Goal: Task Accomplishment & Management: Use online tool/utility

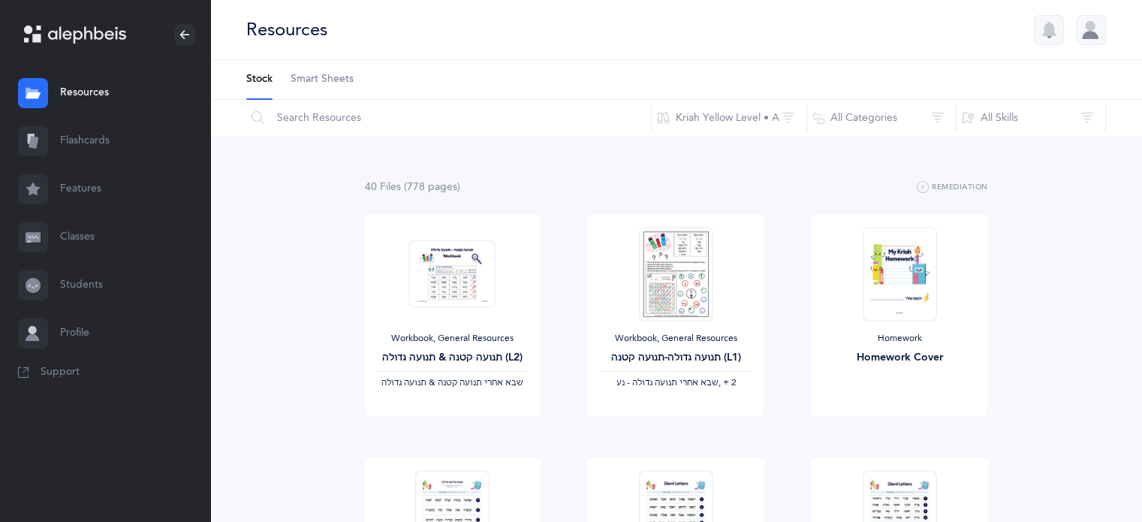
click at [74, 191] on link "Features" at bounding box center [105, 189] width 210 height 48
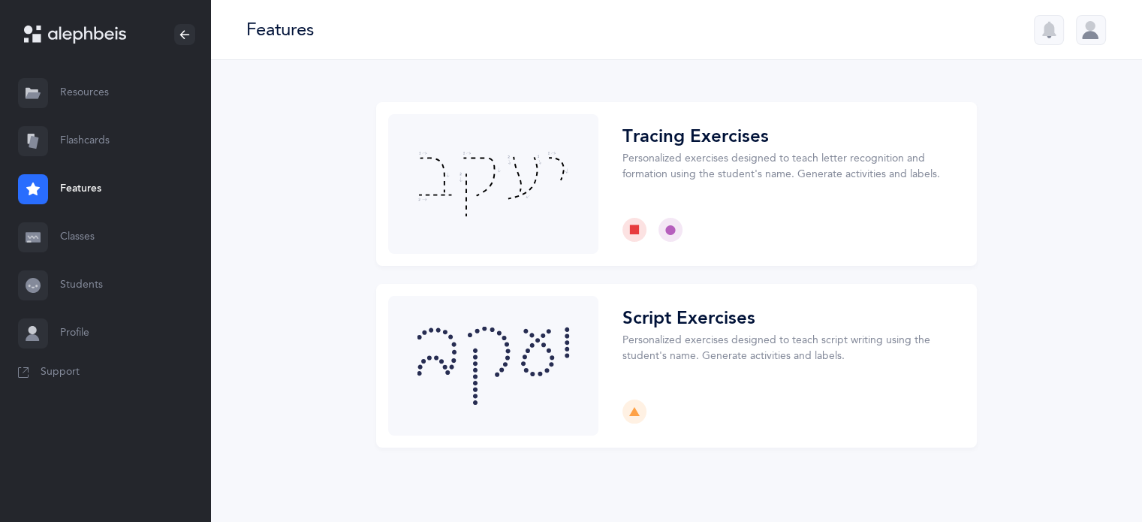
click at [77, 143] on link "Flashcards" at bounding box center [105, 141] width 210 height 48
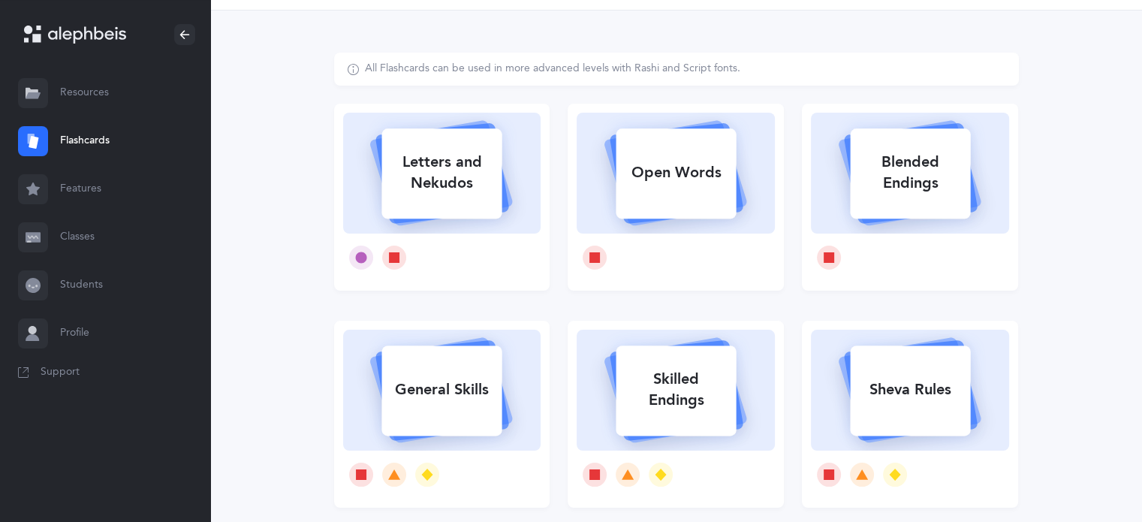
scroll to position [75, 0]
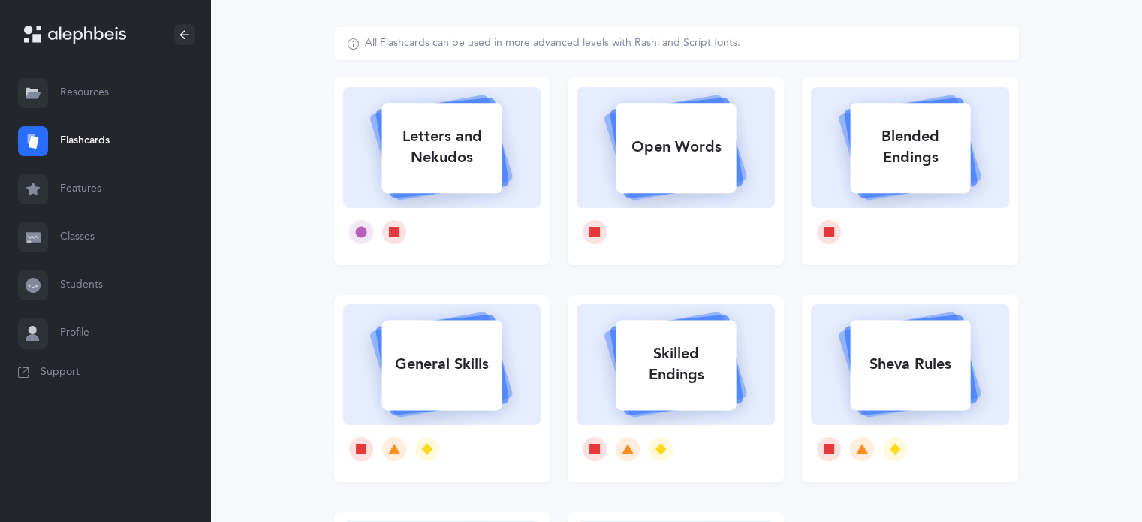
click at [433, 375] on div "General Skills" at bounding box center [441, 364] width 120 height 39
select select
select select "single"
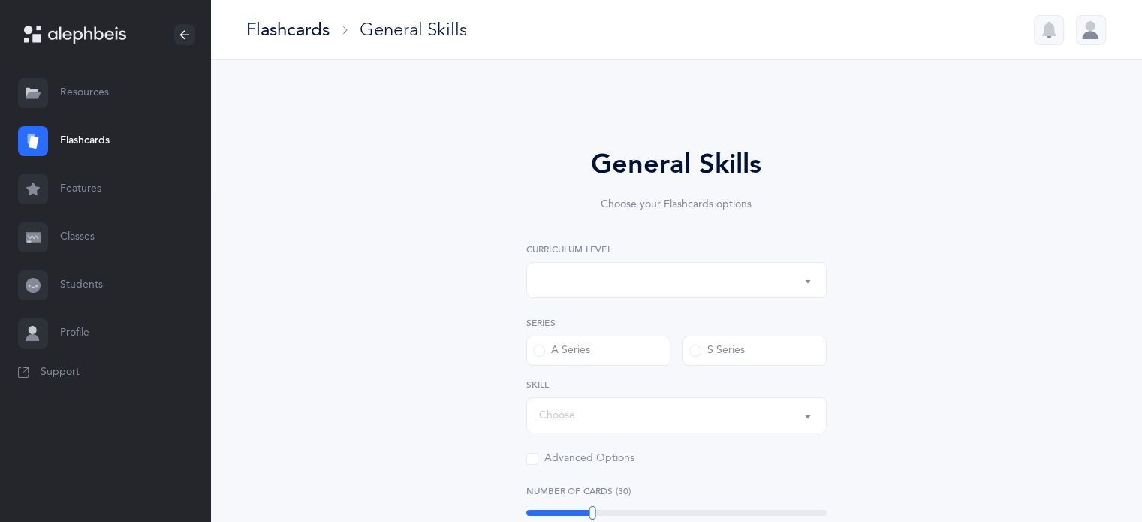
select select "1"
select select "Silent Letters"
select select
click at [807, 282] on button "Kriah Red Level" at bounding box center [676, 280] width 300 height 36
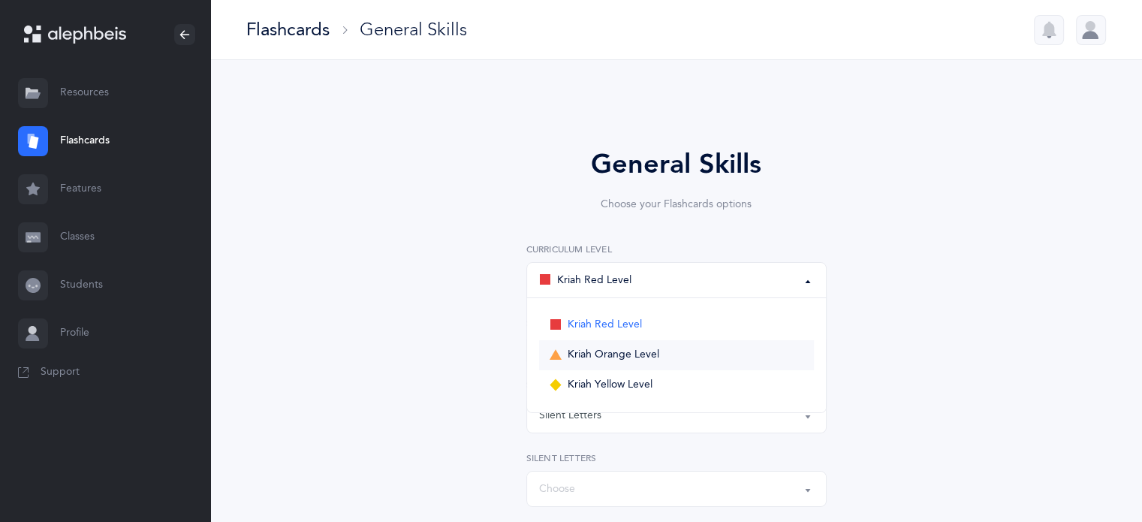
click at [597, 357] on span "Kriah Orange Level" at bounding box center [614, 355] width 92 height 14
select select "2"
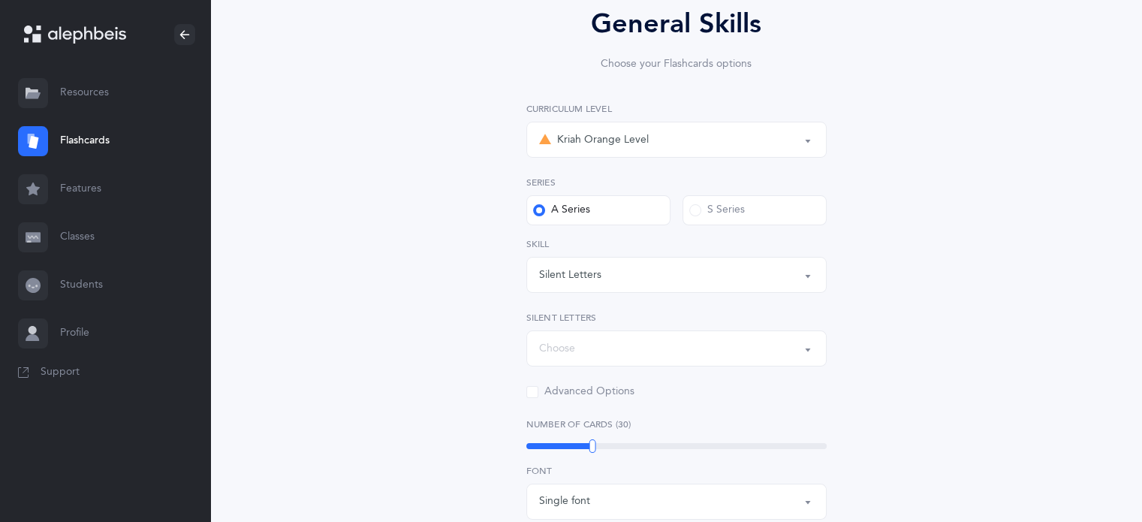
scroll to position [150, 0]
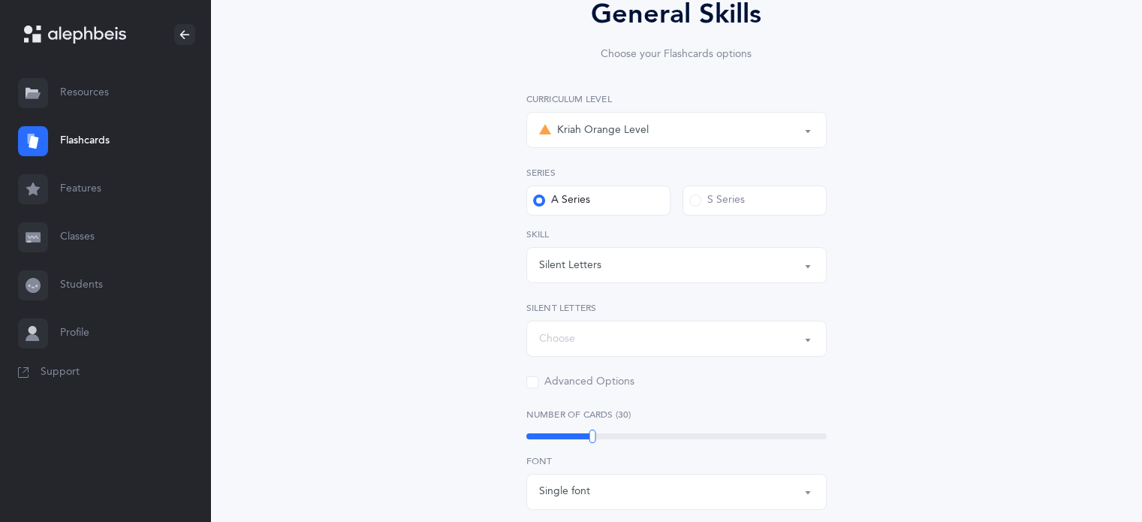
click at [805, 265] on button "Silent Letters" at bounding box center [676, 265] width 300 height 36
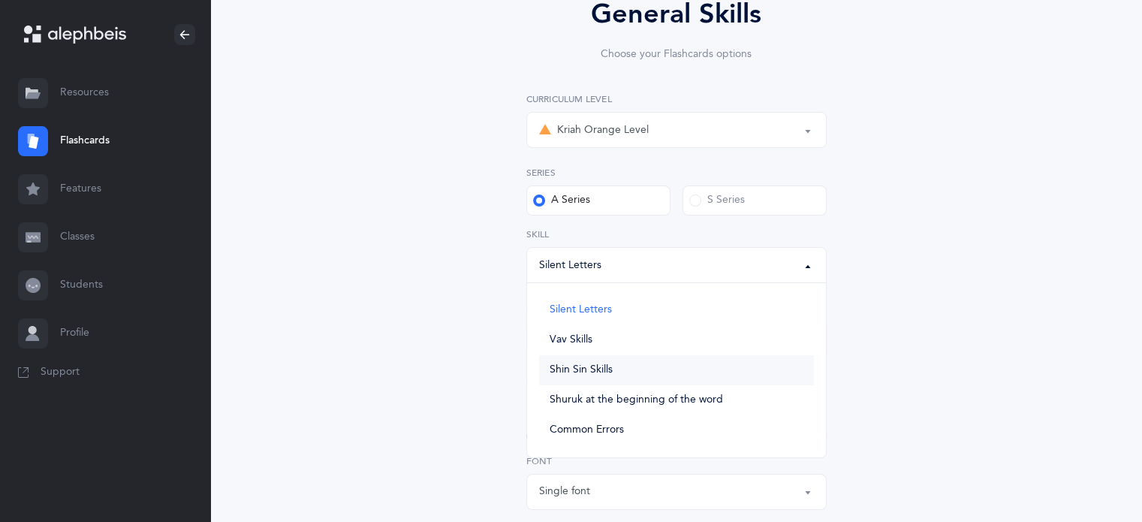
click at [556, 366] on span "Shin Sin Skills" at bounding box center [581, 370] width 63 height 14
select select "Shin Sin Skills"
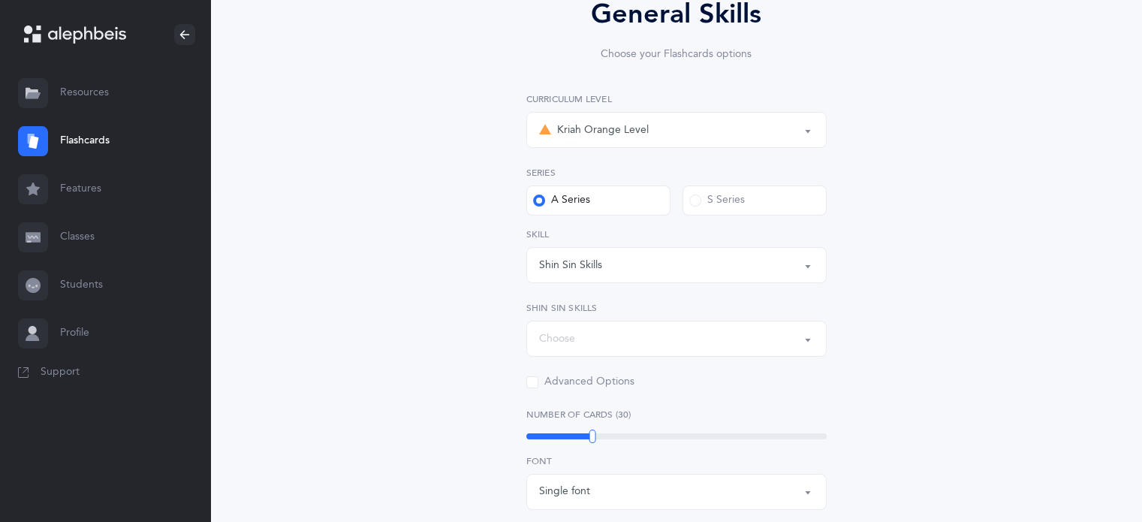
click at [808, 340] on button "Choose" at bounding box center [676, 339] width 300 height 36
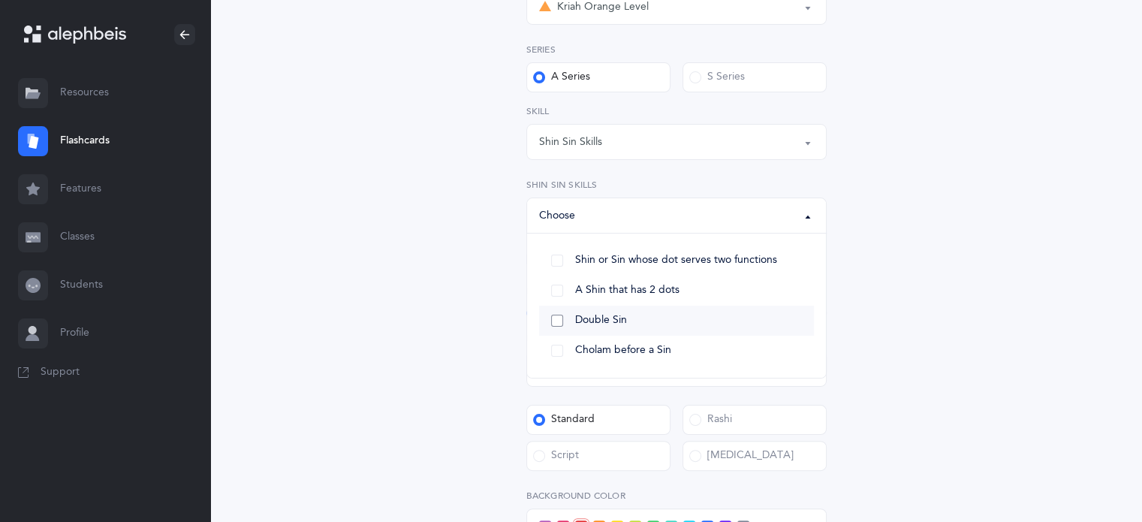
scroll to position [300, 0]
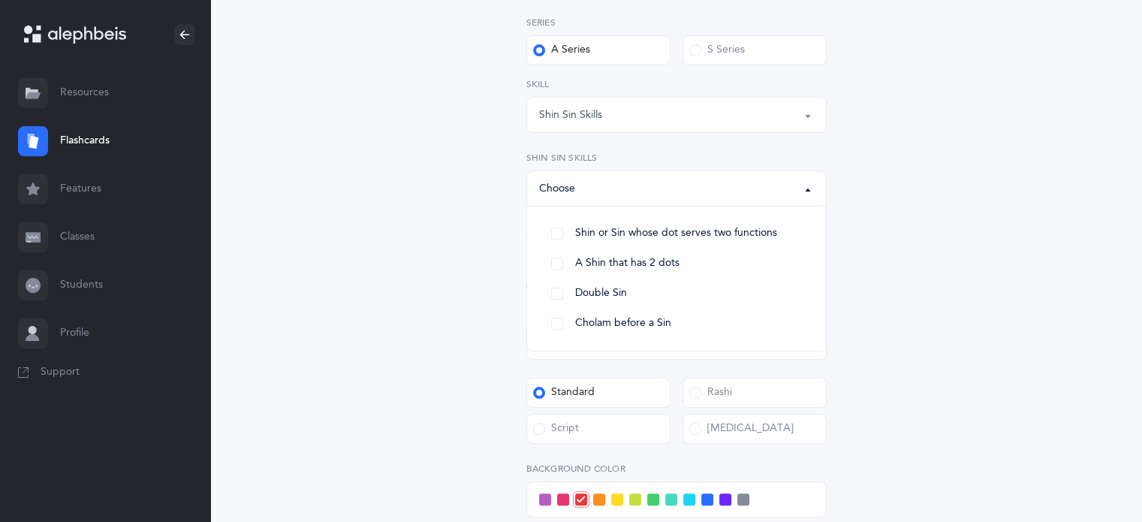
click at [921, 358] on div "General Skills Choose your Flashcards options Kriah Red Level Kriah Orange Leve…" at bounding box center [676, 290] width 685 height 977
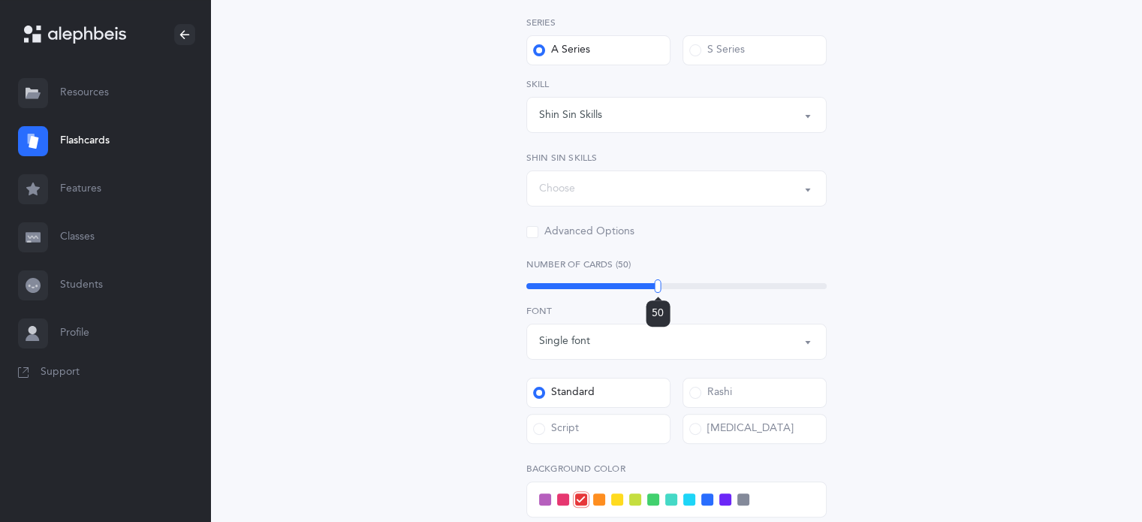
drag, startPoint x: 595, startPoint y: 282, endPoint x: 658, endPoint y: 274, distance: 63.6
click at [658, 274] on div "Number of Cards (50) 50" at bounding box center [676, 275] width 300 height 35
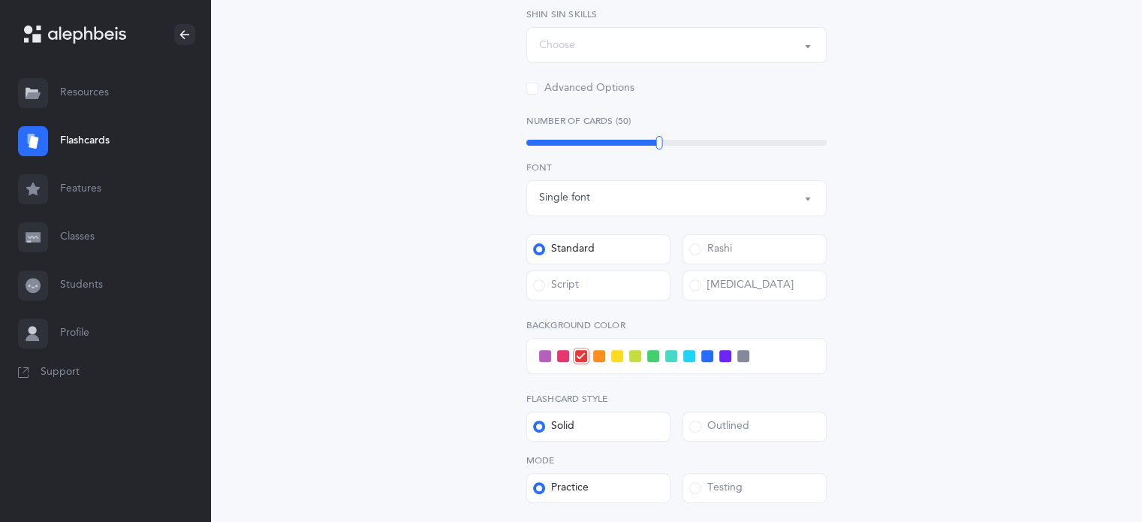
scroll to position [450, 0]
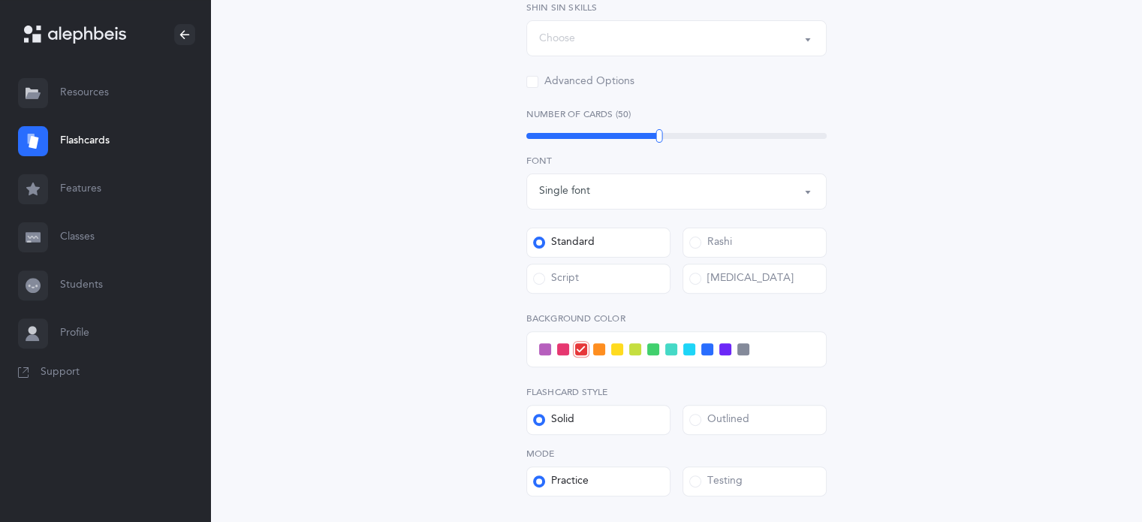
click at [691, 347] on span at bounding box center [689, 349] width 12 height 12
click at [0, 0] on input "checkbox" at bounding box center [0, 0] width 0 height 0
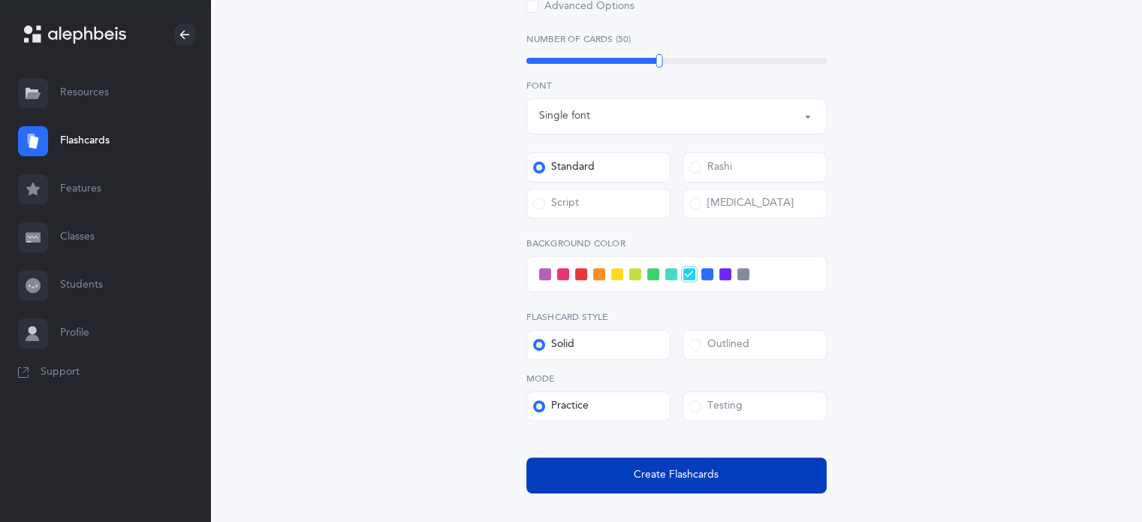
click at [653, 470] on span "Create Flashcards" at bounding box center [676, 475] width 85 height 16
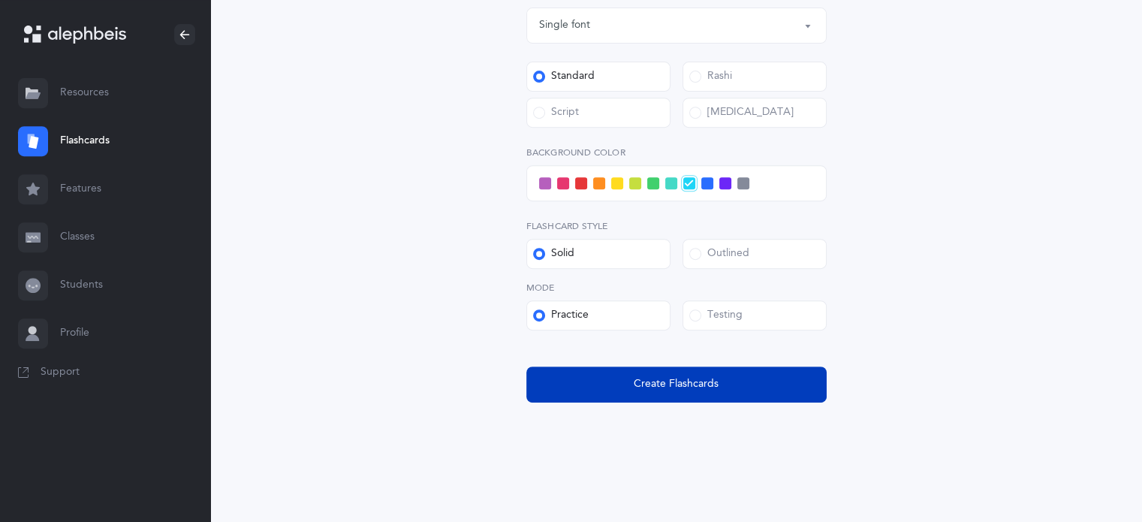
click at [652, 383] on span "Create Flashcards" at bounding box center [676, 384] width 85 height 16
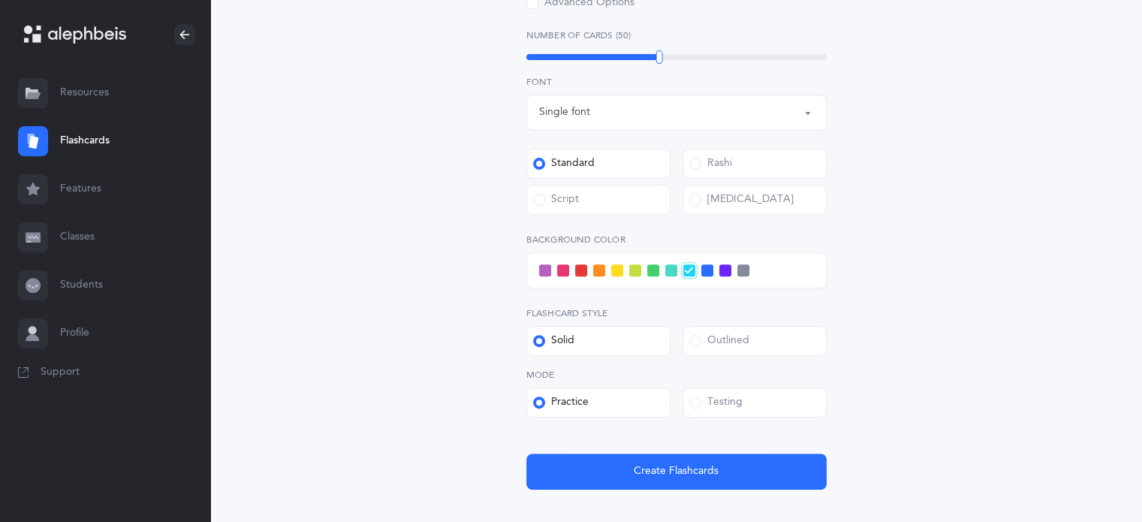
scroll to position [616, 0]
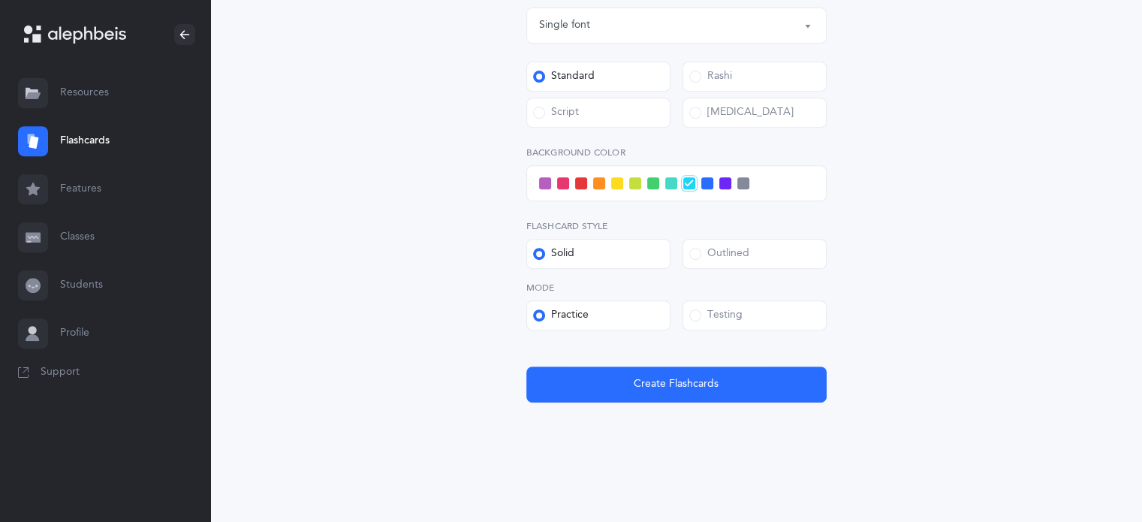
click at [538, 252] on span at bounding box center [539, 254] width 12 height 12
click at [0, 0] on input "Solid" at bounding box center [0, 0] width 0 height 0
click at [540, 310] on span at bounding box center [539, 315] width 12 height 12
click at [0, 0] on input "Practice" at bounding box center [0, 0] width 0 height 0
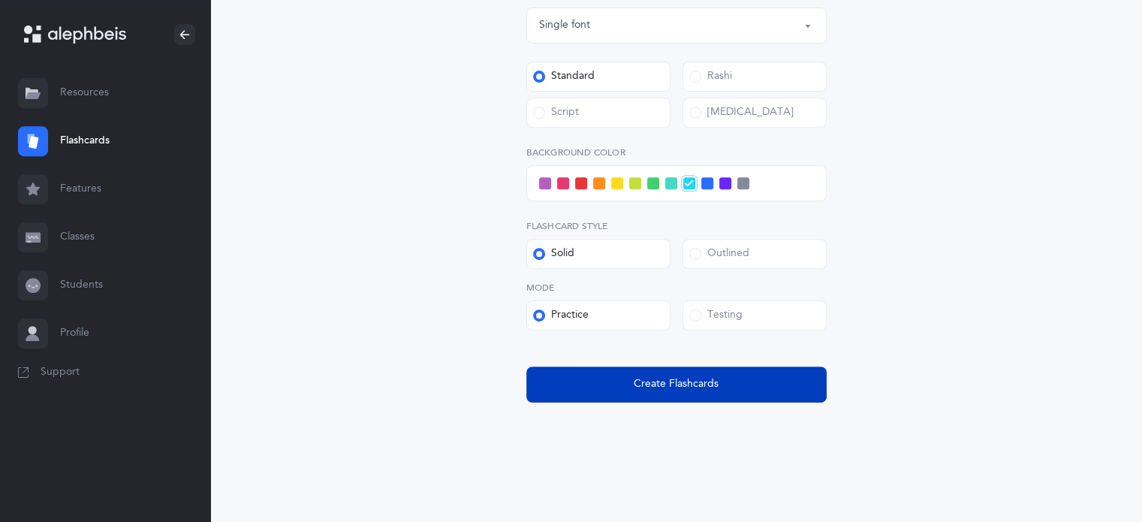
click at [664, 385] on span "Create Flashcards" at bounding box center [676, 384] width 85 height 16
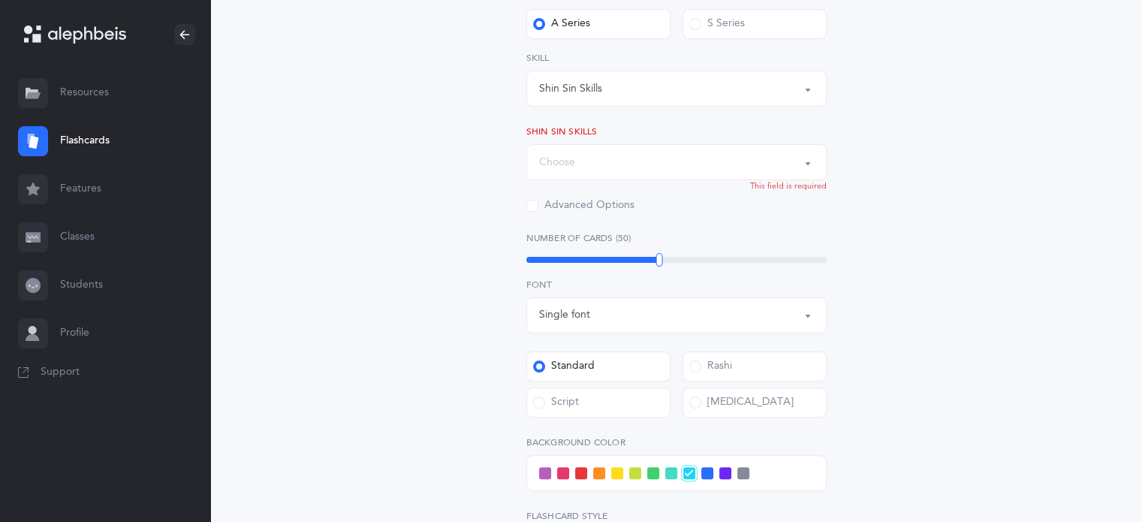
scroll to position [321, 0]
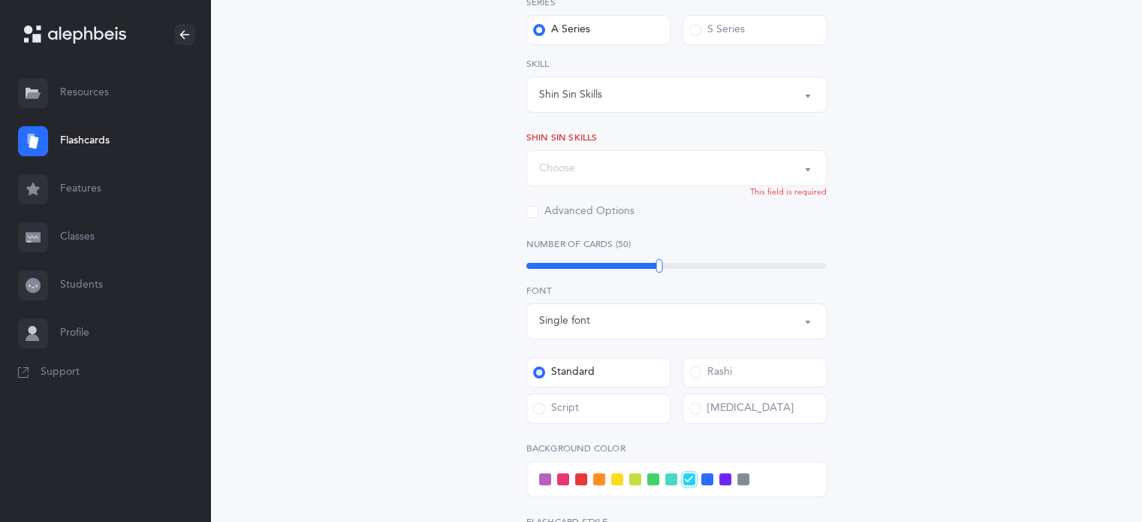
click at [808, 164] on button "Choose" at bounding box center [676, 168] width 300 height 36
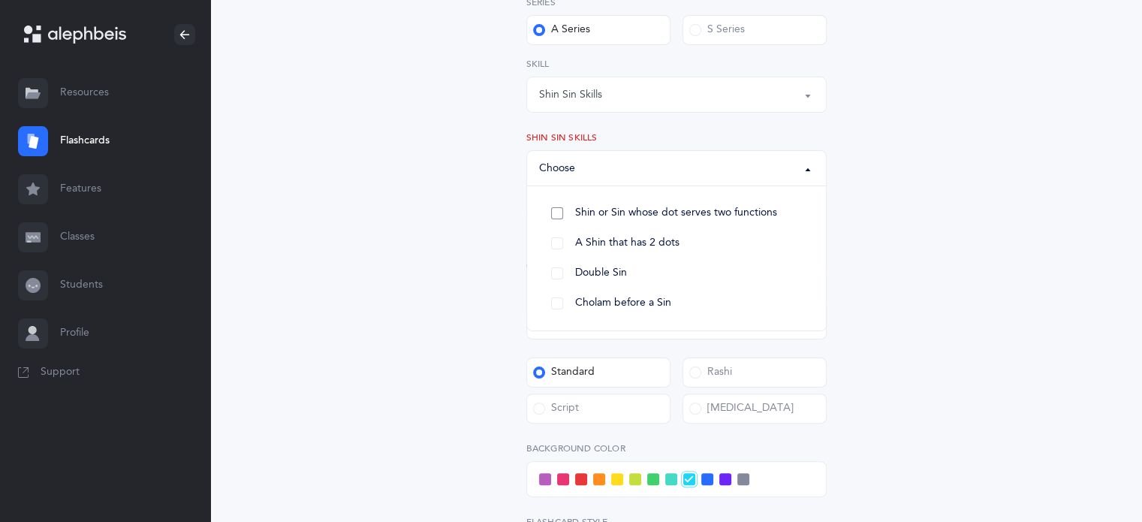
click at [559, 211] on link "Shin or Sin whose dot serves two functions" at bounding box center [676, 213] width 275 height 30
select select "27"
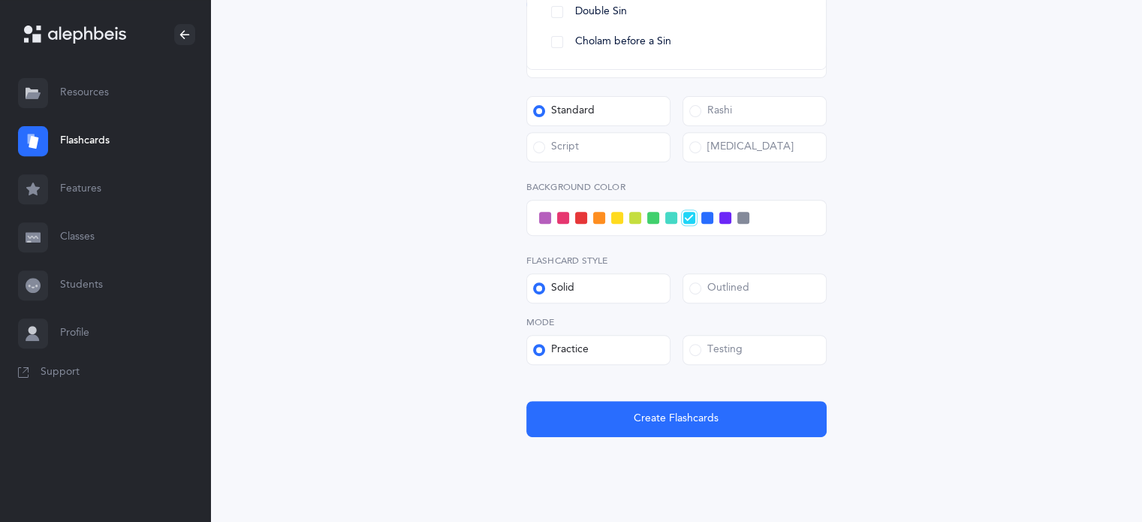
scroll to position [616, 0]
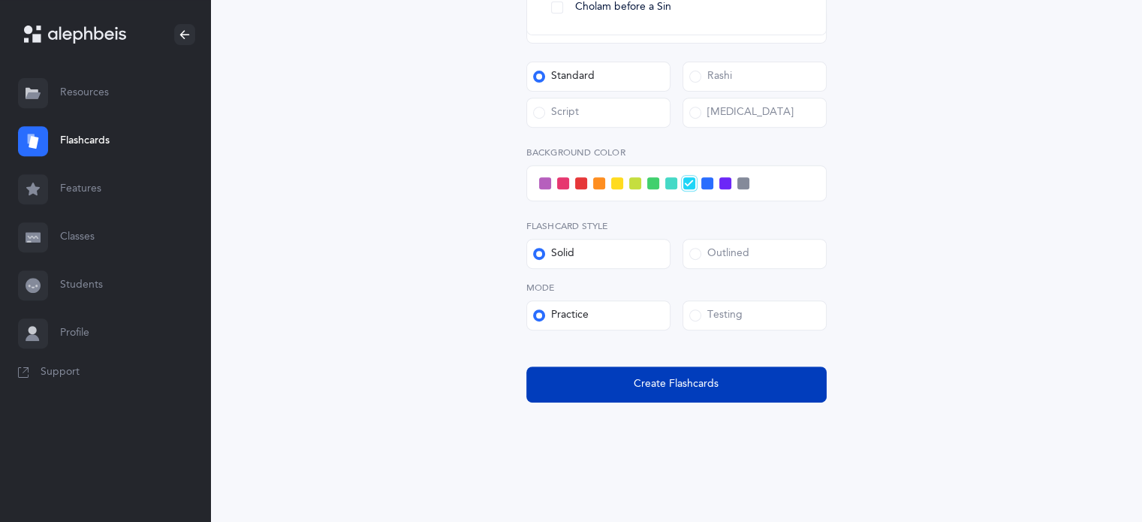
click at [683, 381] on span "Create Flashcards" at bounding box center [676, 384] width 85 height 16
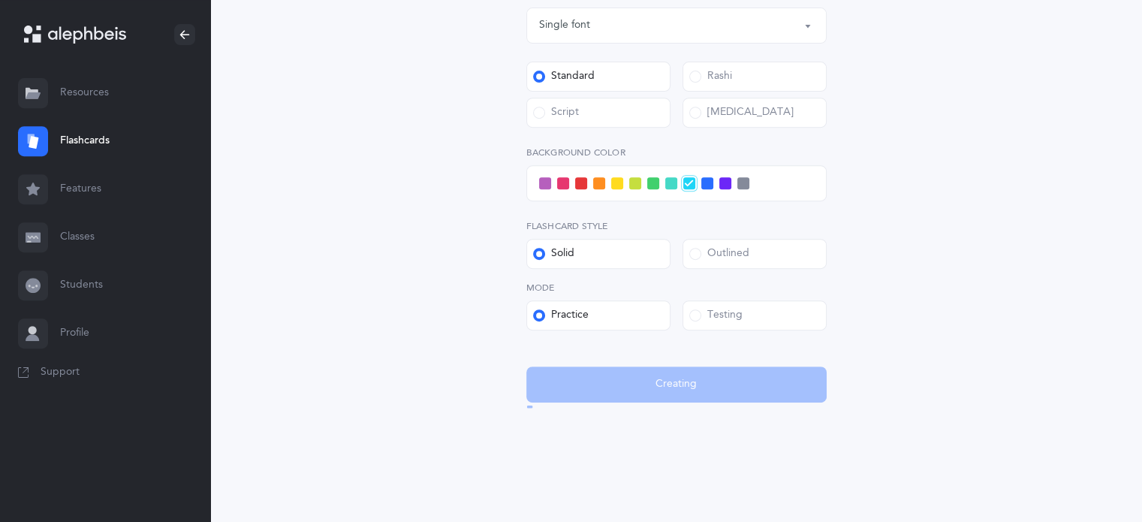
scroll to position [0, 0]
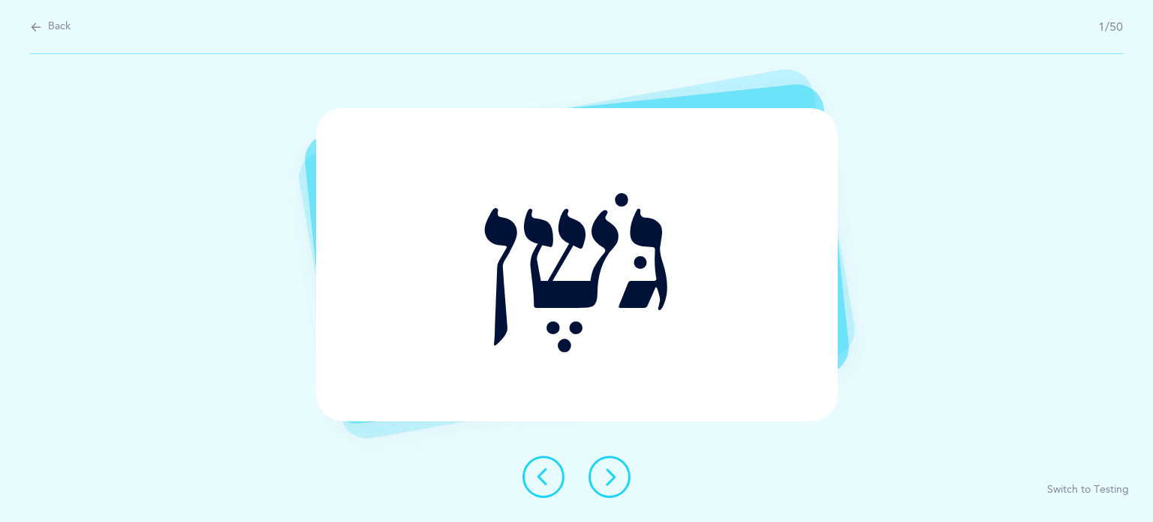
click at [604, 475] on icon at bounding box center [610, 477] width 18 height 18
click at [536, 478] on icon at bounding box center [544, 477] width 18 height 18
click at [613, 474] on icon at bounding box center [610, 477] width 18 height 18
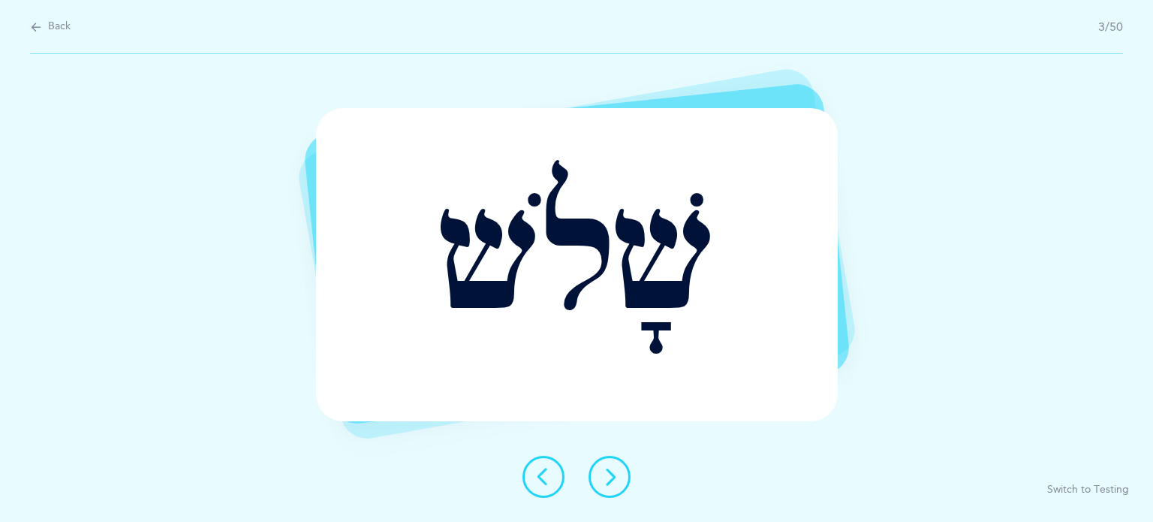
drag, startPoint x: 613, startPoint y: 474, endPoint x: 602, endPoint y: 473, distance: 11.3
drag, startPoint x: 602, startPoint y: 473, endPoint x: 994, endPoint y: 243, distance: 454.3
click at [994, 243] on div "שָׁלֹש Report incorrect word Switch to Testing" at bounding box center [576, 288] width 1153 height 468
click at [607, 468] on icon at bounding box center [610, 477] width 18 height 18
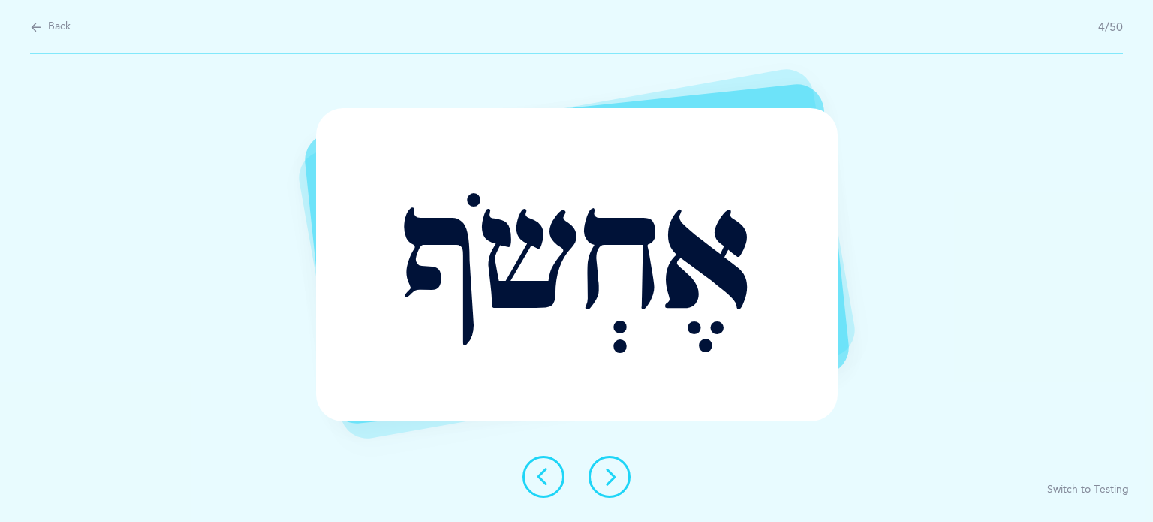
click at [615, 477] on icon at bounding box center [610, 477] width 18 height 18
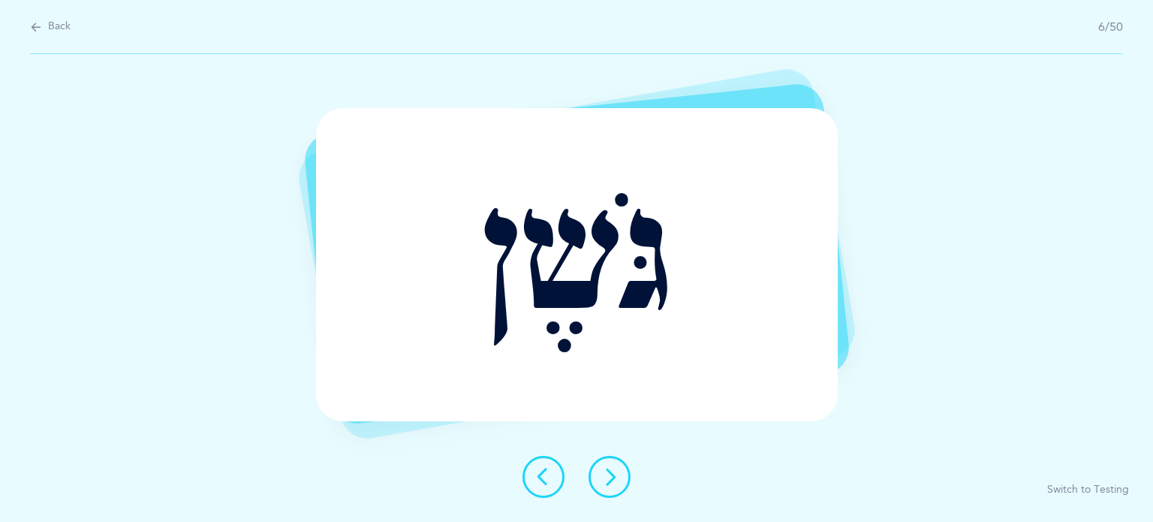
click at [608, 480] on icon at bounding box center [610, 477] width 18 height 18
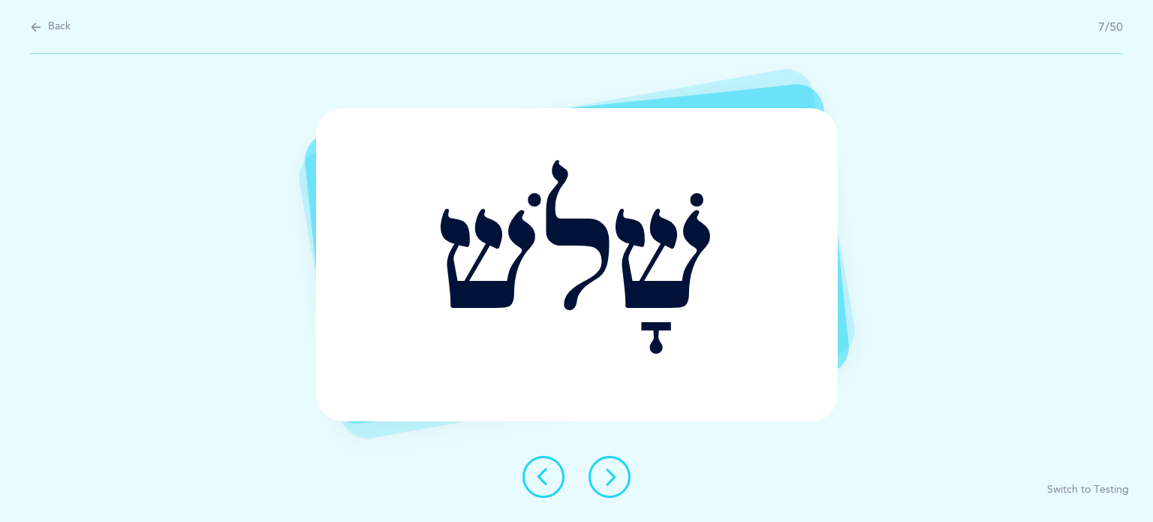
click at [608, 480] on icon at bounding box center [610, 477] width 18 height 18
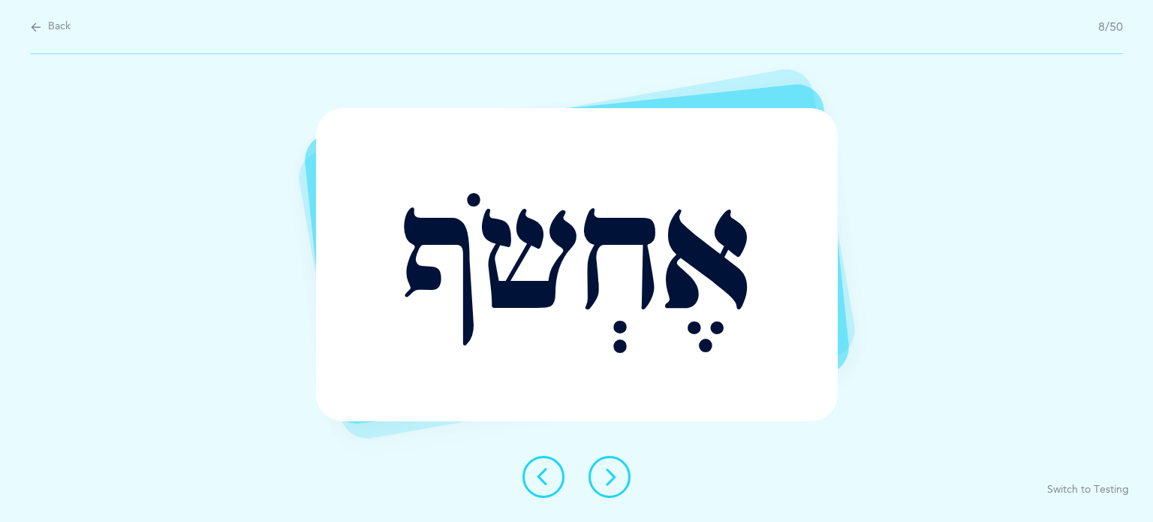
click at [608, 480] on icon at bounding box center [610, 477] width 18 height 18
click at [541, 475] on icon at bounding box center [544, 477] width 18 height 18
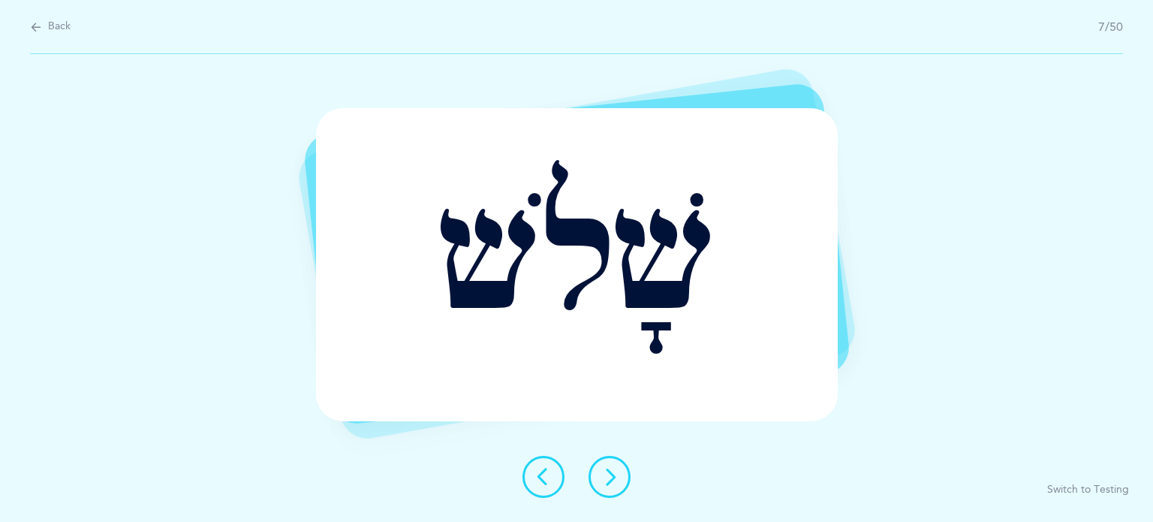
click at [45, 26] on button "Back" at bounding box center [50, 27] width 41 height 17
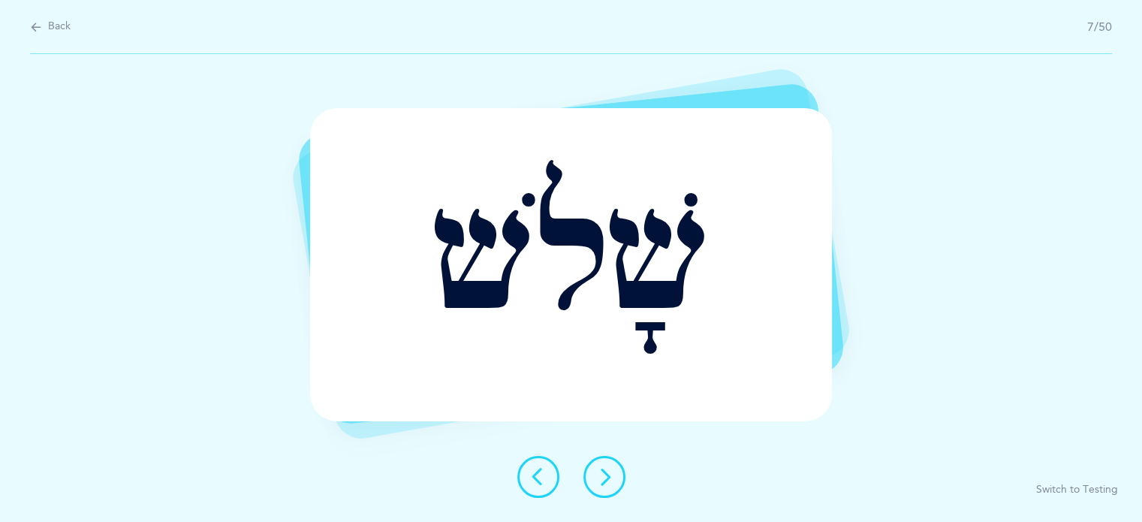
select select "2"
select select "Shin Sin Skills"
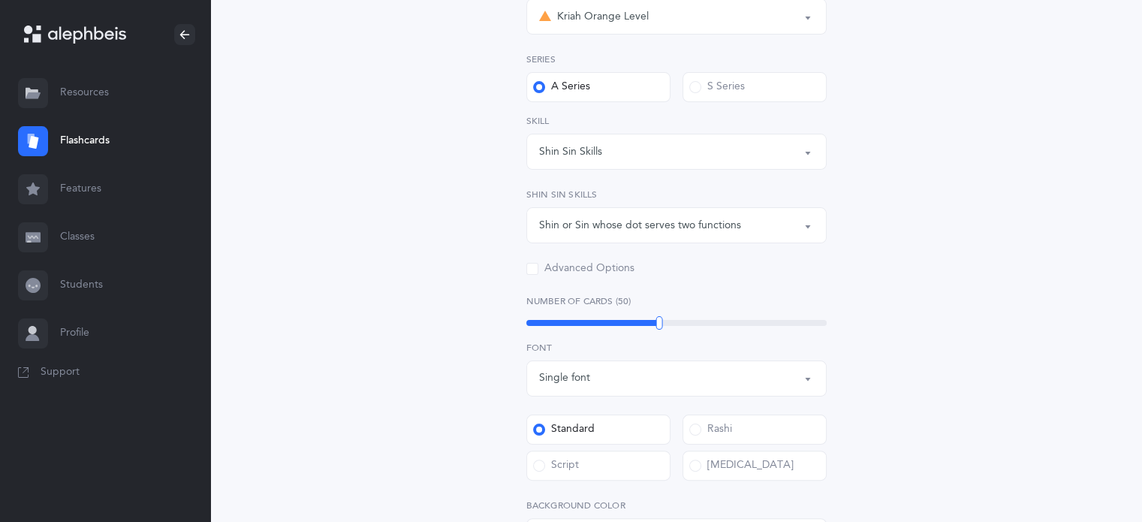
scroll to position [300, 0]
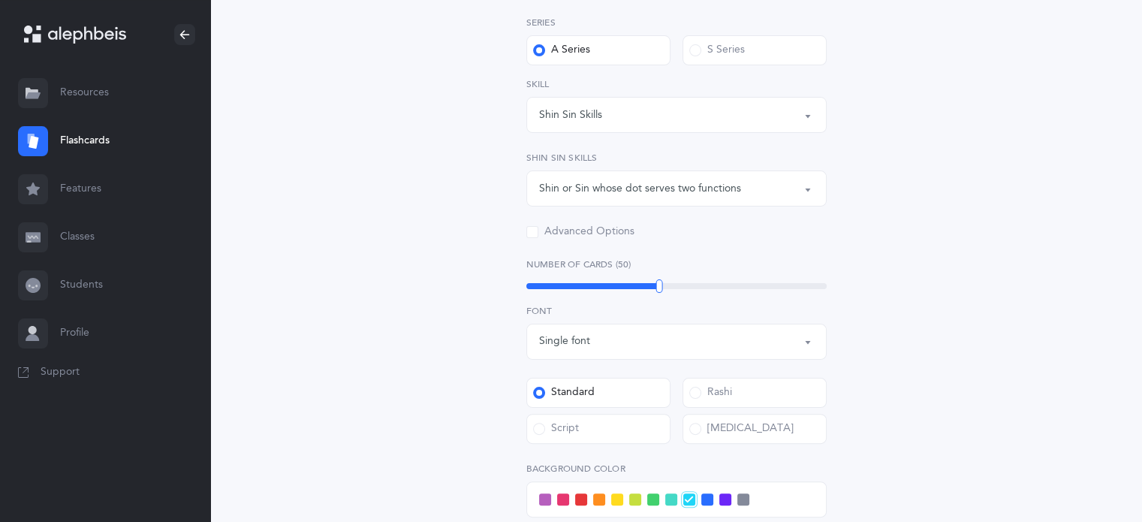
click at [805, 341] on button "Single font" at bounding box center [676, 342] width 300 height 36
click at [559, 414] on span "Multiple fonts" at bounding box center [582, 417] width 65 height 14
select select "multiple"
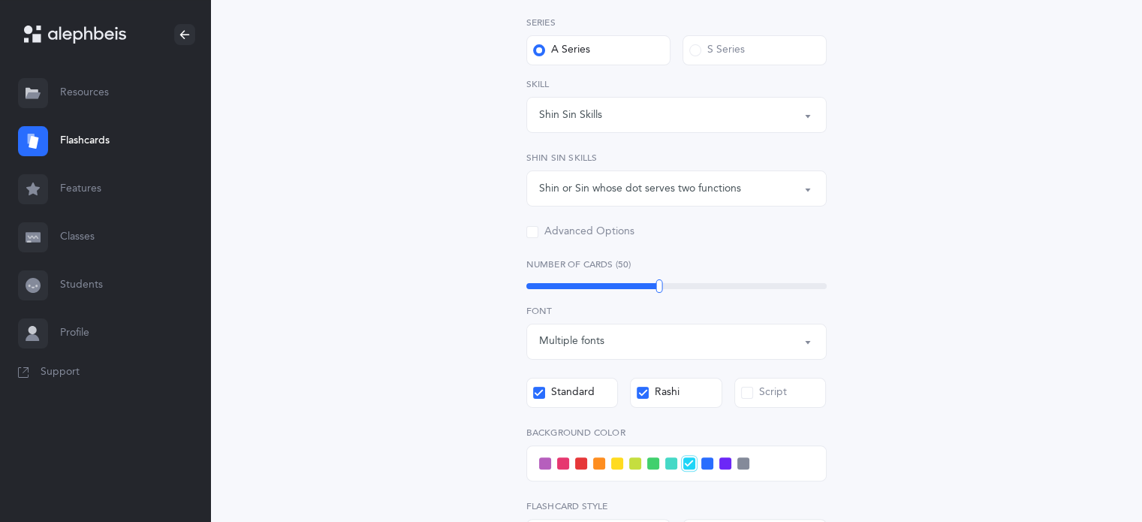
click at [638, 390] on icon at bounding box center [642, 393] width 8 height 8
click at [0, 0] on input "Rashi" at bounding box center [0, 0] width 0 height 0
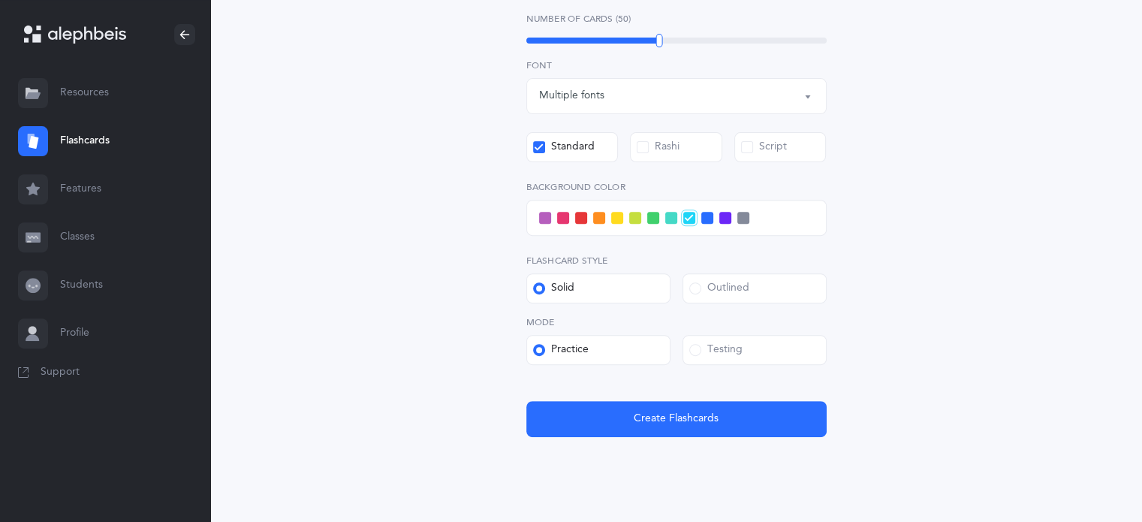
scroll to position [580, 0]
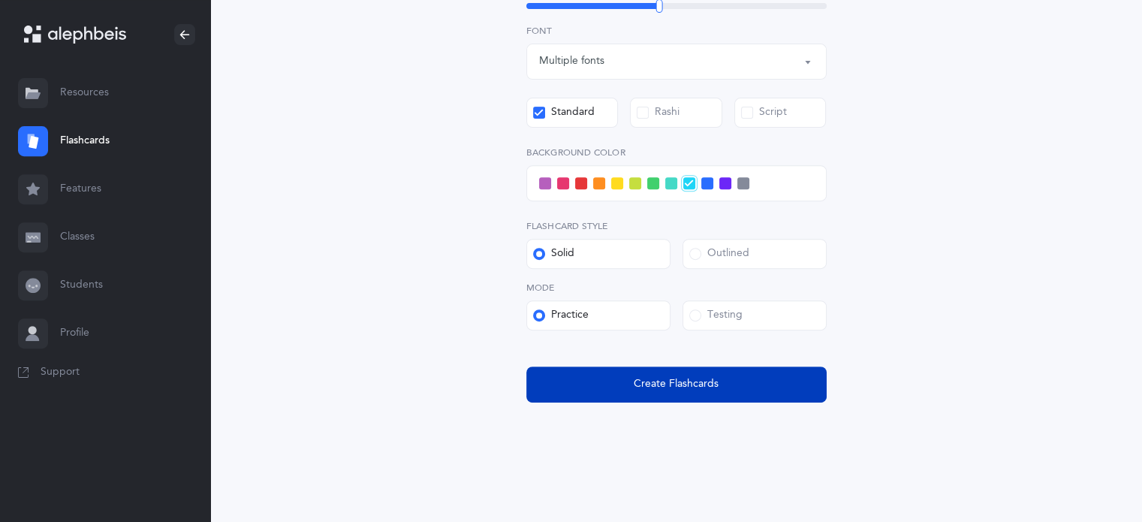
click at [644, 390] on span "Create Flashcards" at bounding box center [676, 384] width 85 height 16
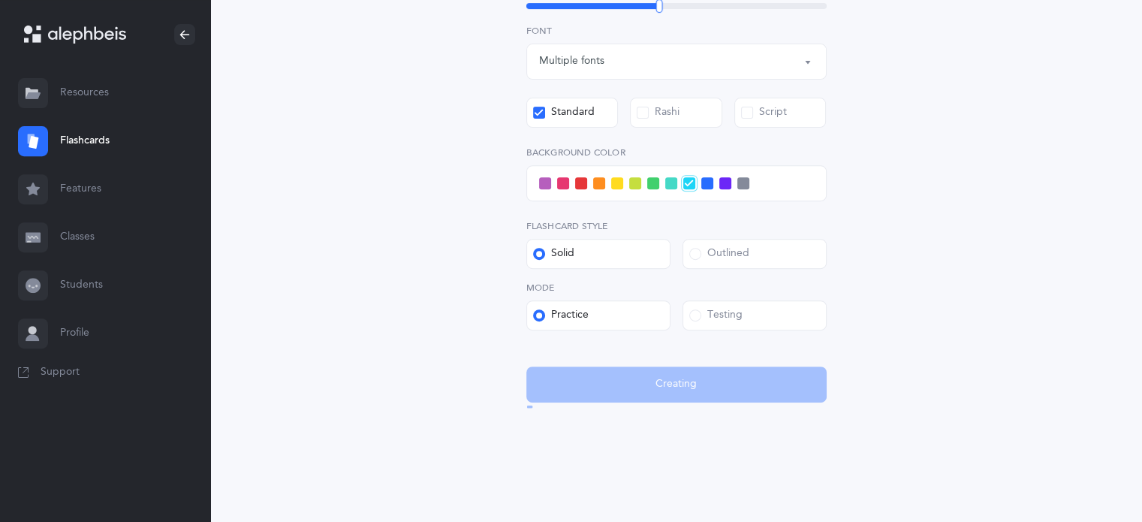
scroll to position [0, 0]
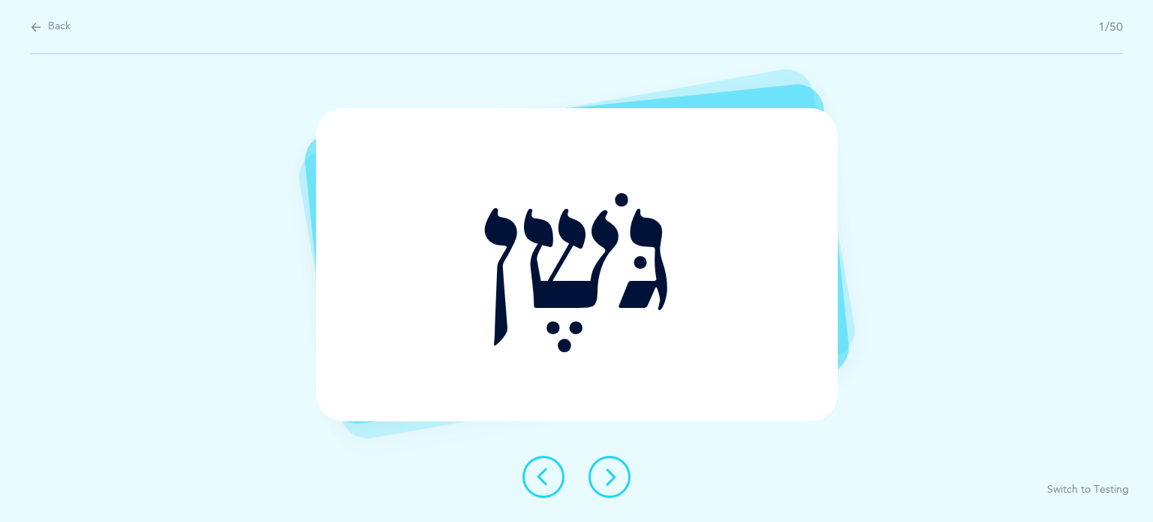
click at [610, 466] on button at bounding box center [610, 477] width 42 height 42
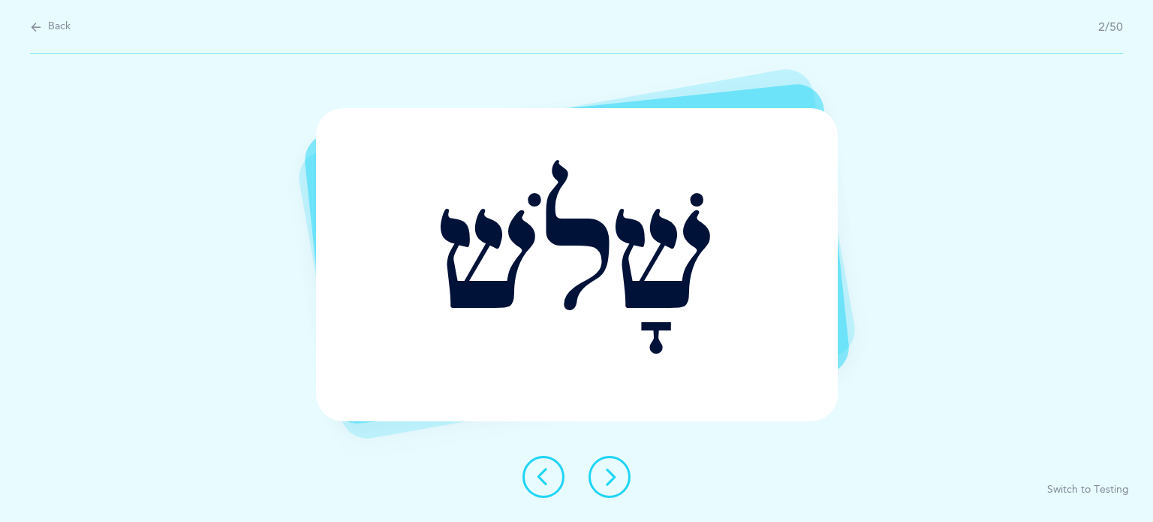
click at [610, 466] on button at bounding box center [610, 477] width 42 height 42
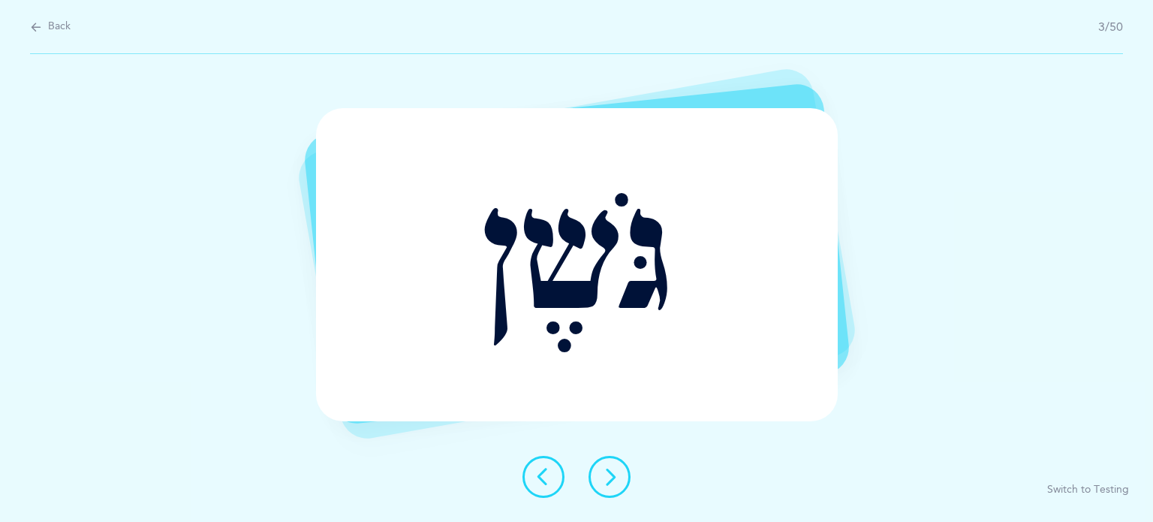
click at [610, 466] on button at bounding box center [610, 477] width 42 height 42
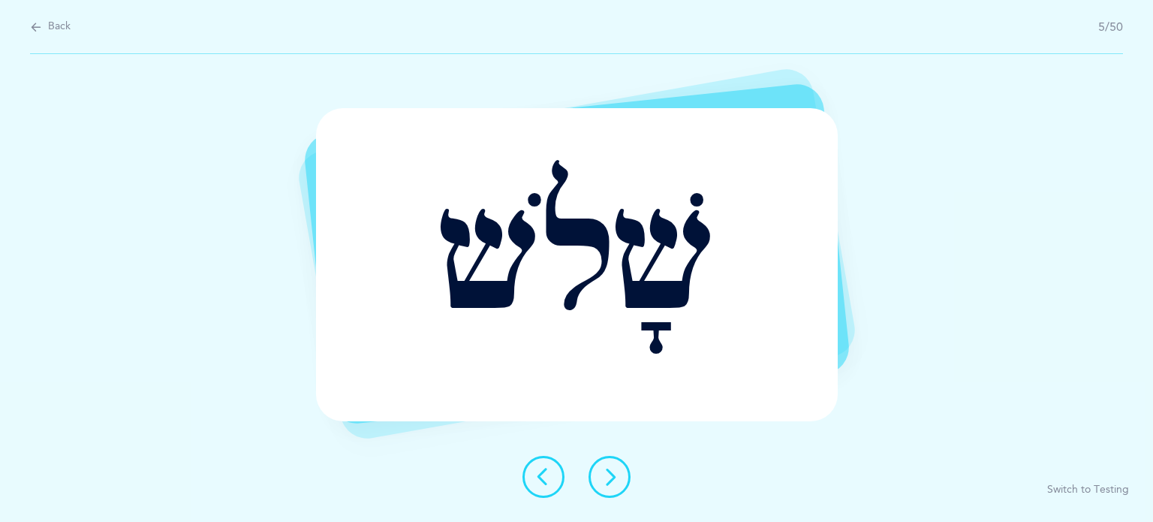
click at [601, 478] on icon at bounding box center [610, 477] width 18 height 18
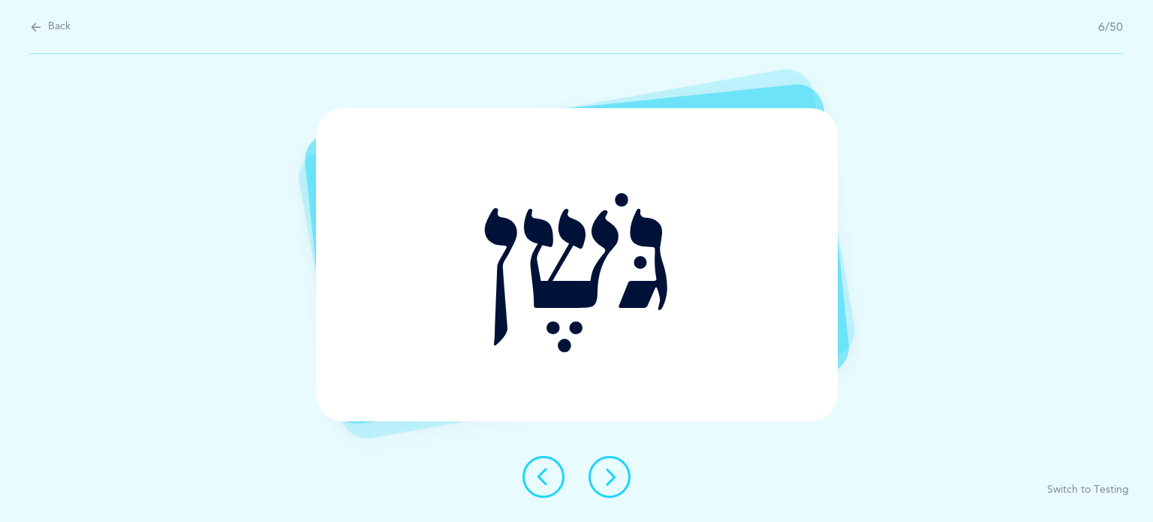
click at [541, 483] on icon at bounding box center [544, 477] width 18 height 18
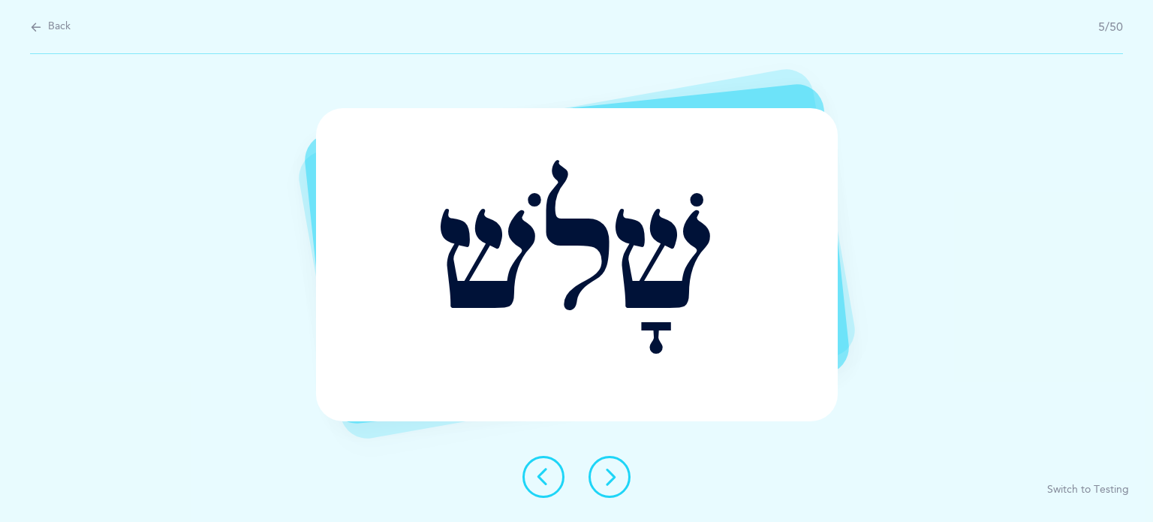
click at [541, 483] on icon at bounding box center [544, 477] width 18 height 18
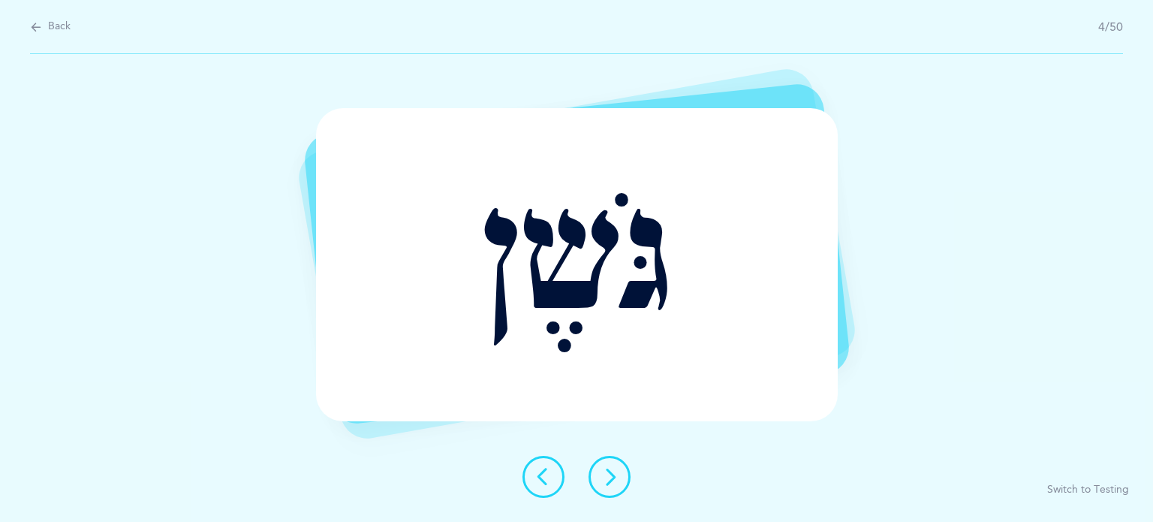
click at [541, 483] on icon at bounding box center [544, 477] width 18 height 18
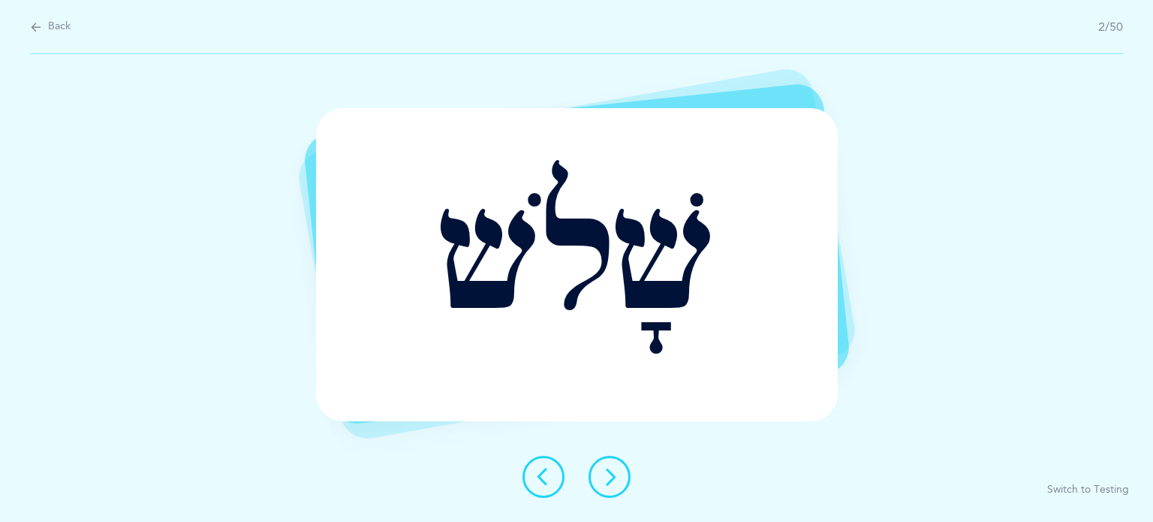
click at [541, 484] on icon at bounding box center [544, 477] width 18 height 18
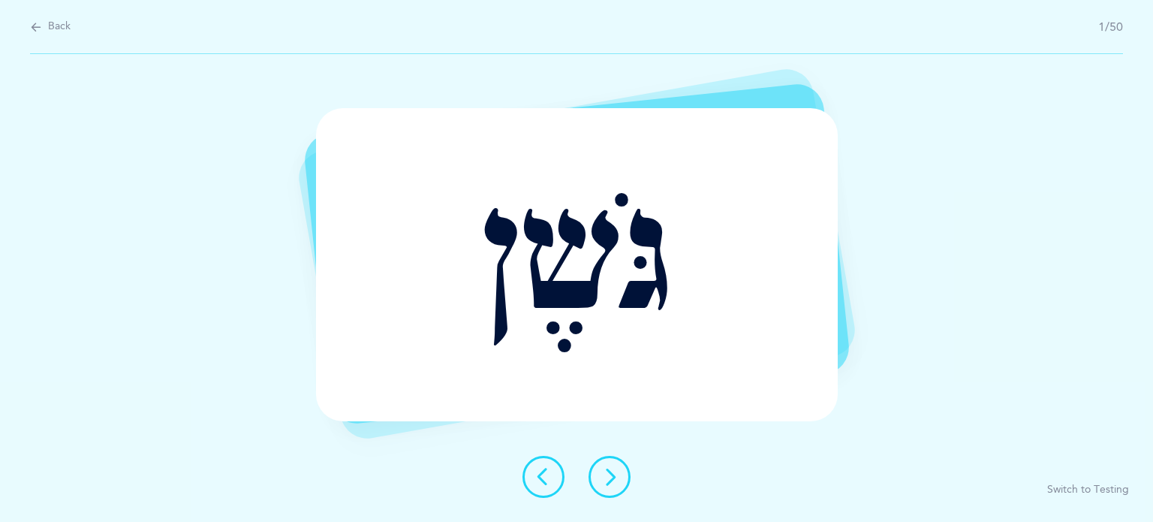
click at [607, 472] on icon at bounding box center [610, 477] width 18 height 18
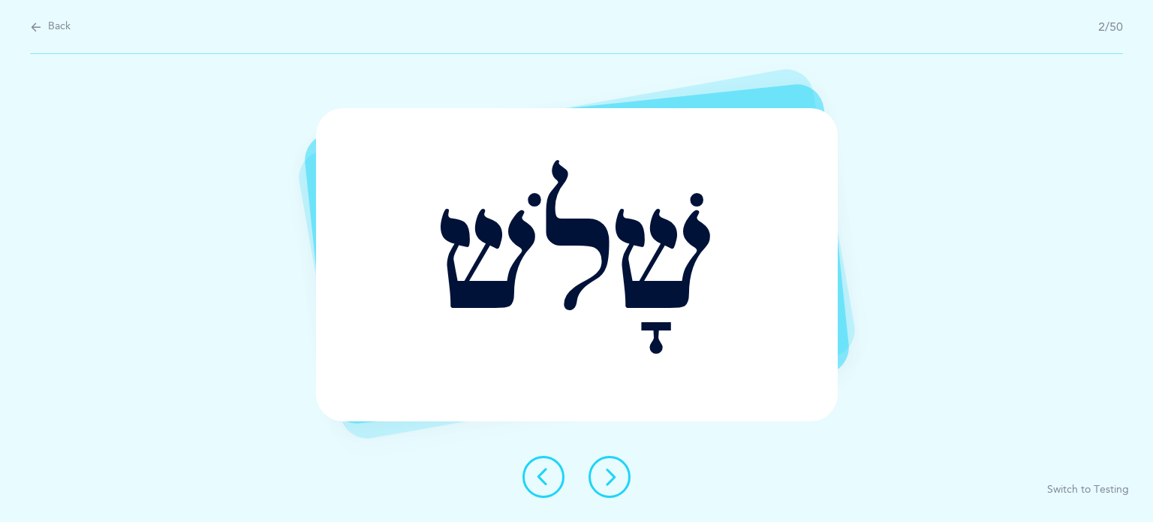
click at [608, 472] on icon at bounding box center [610, 477] width 18 height 18
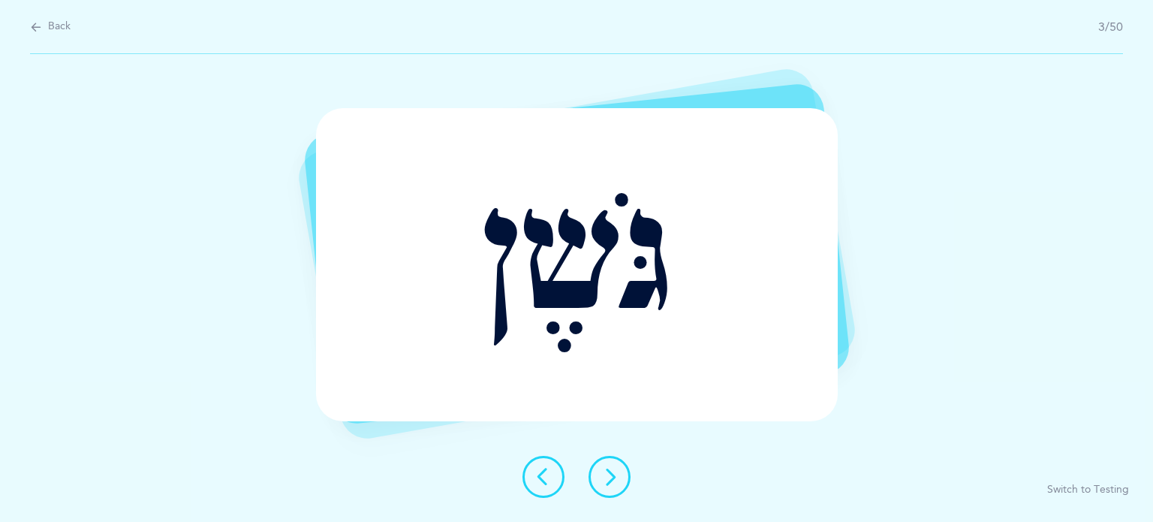
click at [608, 472] on icon at bounding box center [610, 477] width 18 height 18
click at [50, 21] on span "Back" at bounding box center [59, 27] width 23 height 15
select select "2"
select select "Shin Sin Skills"
select select "single"
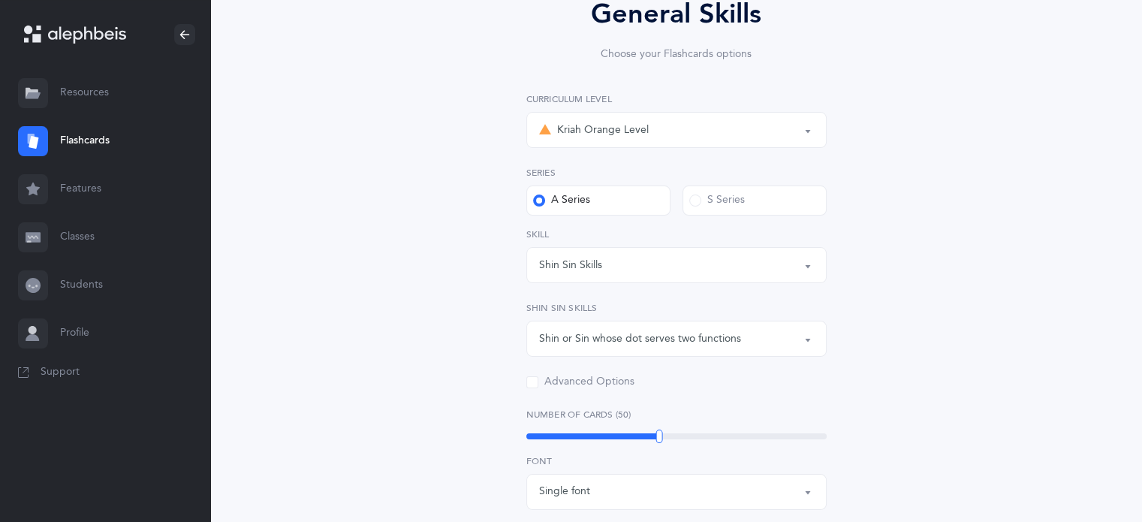
scroll to position [225, 0]
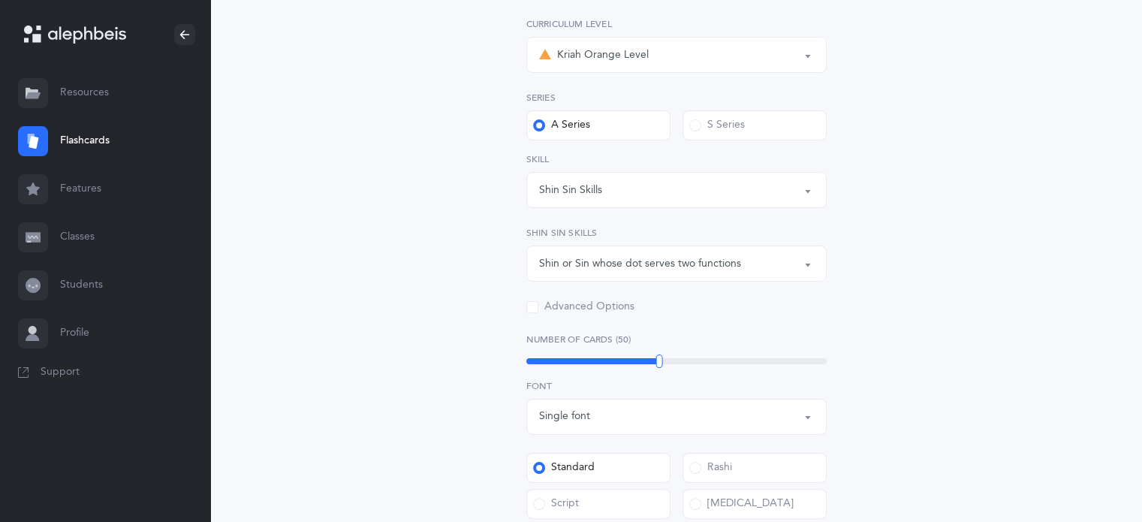
click at [532, 309] on span at bounding box center [532, 307] width 12 height 12
click at [0, 0] on input "Advanced Options" at bounding box center [0, 0] width 0 height 0
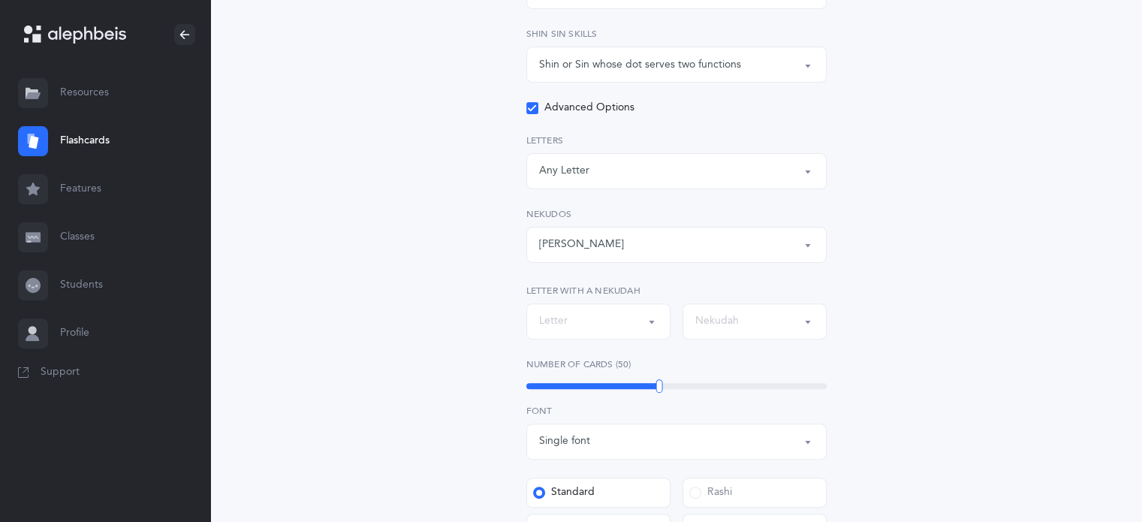
scroll to position [450, 0]
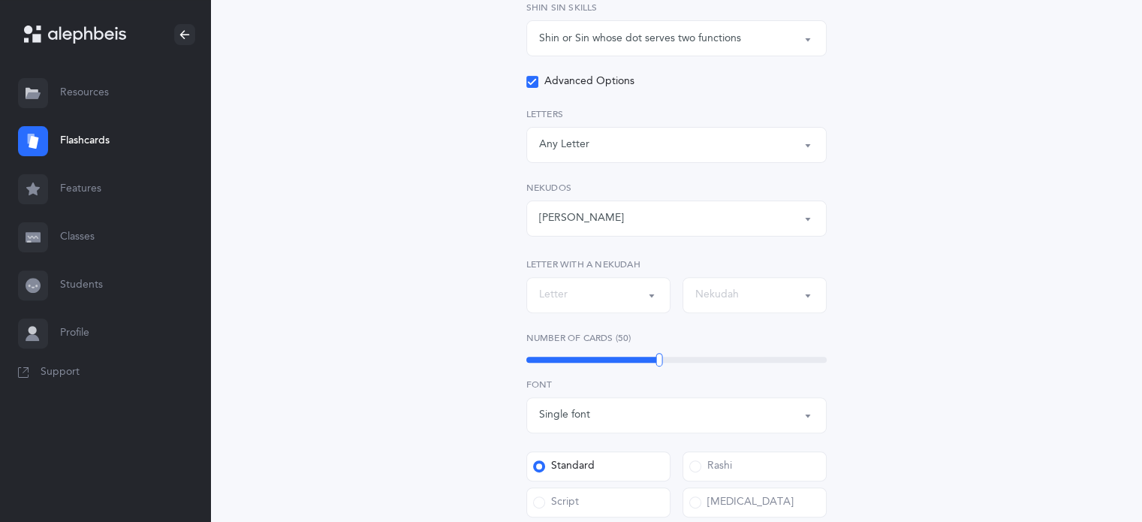
click at [652, 296] on button "Letter" at bounding box center [598, 295] width 144 height 36
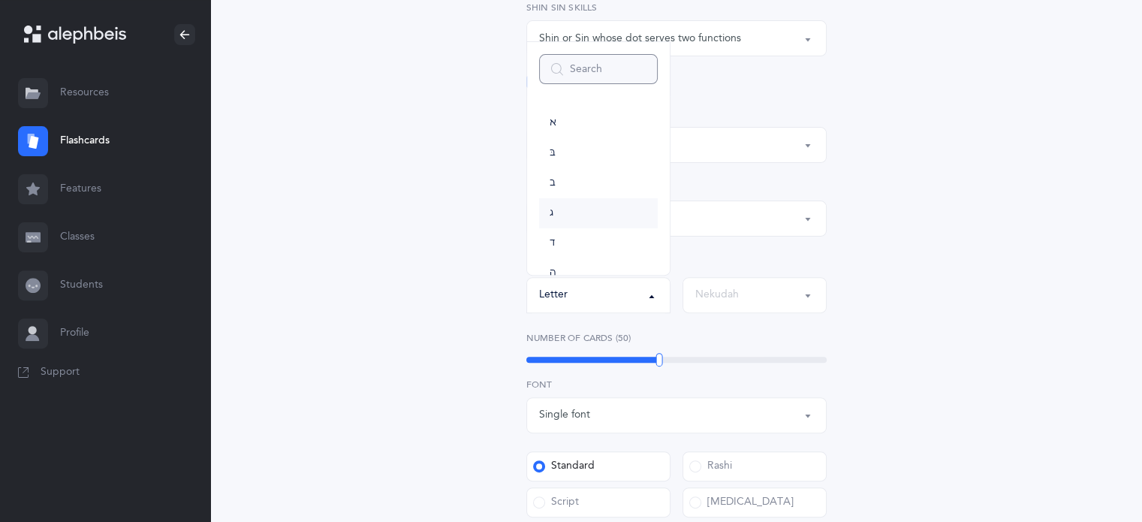
scroll to position [150, 0]
click at [981, 212] on div "General Skills Choose your Flashcards options Kriah Red Level Kriah Orange Leve…" at bounding box center [676, 252] width 685 height 1201
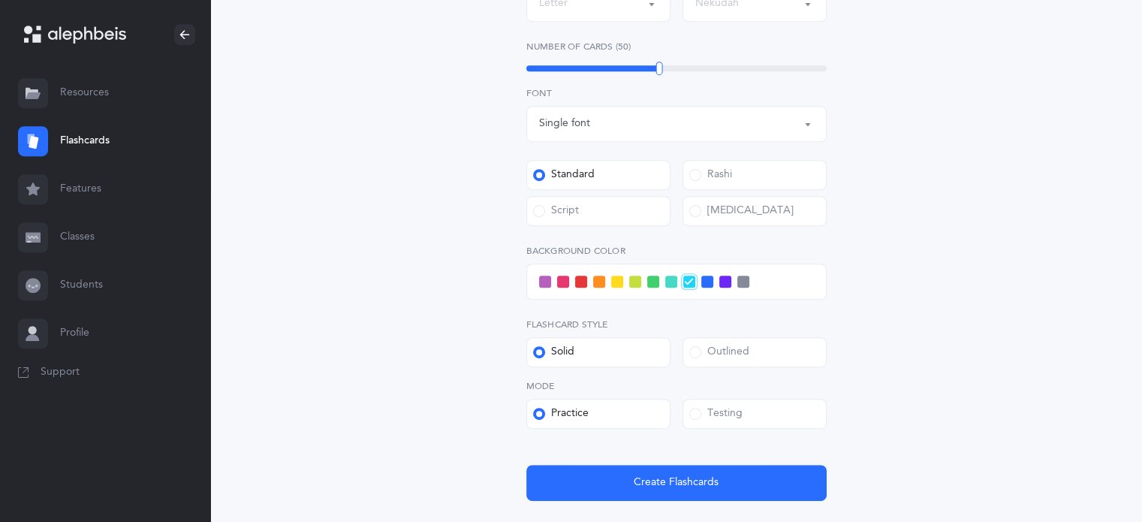
scroll to position [751, 0]
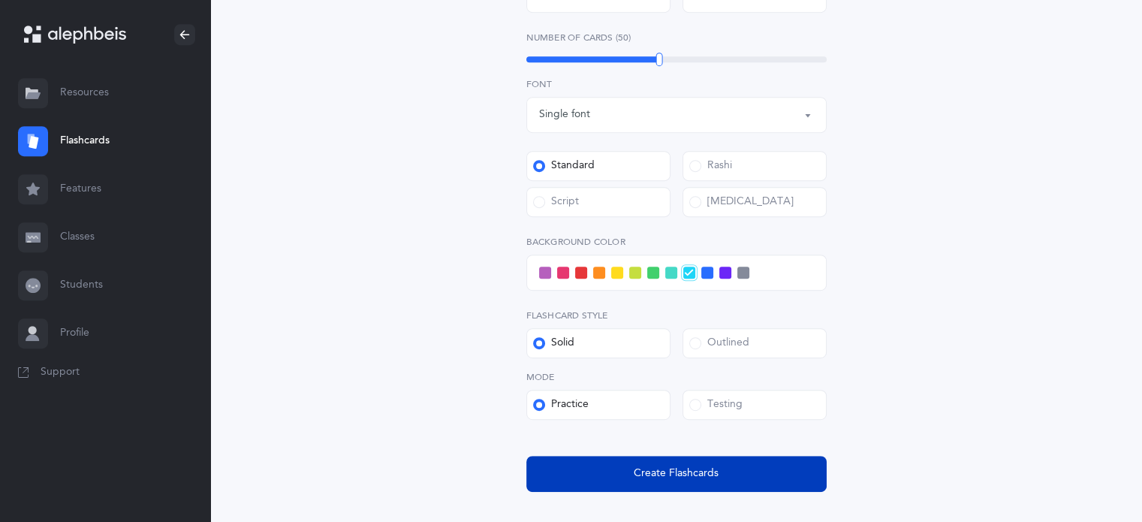
click at [661, 480] on span "Create Flashcards" at bounding box center [676, 474] width 85 height 16
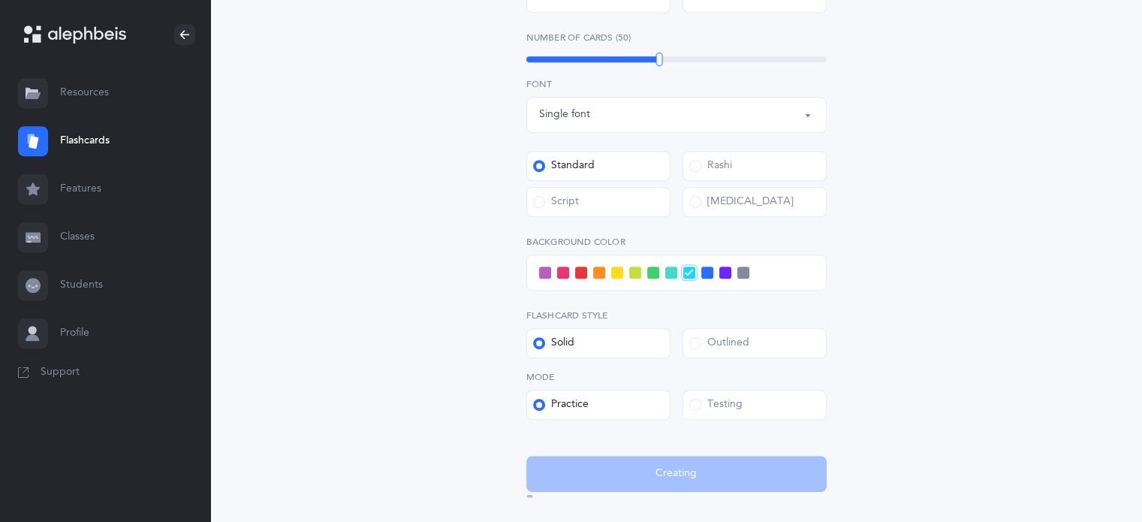
scroll to position [0, 0]
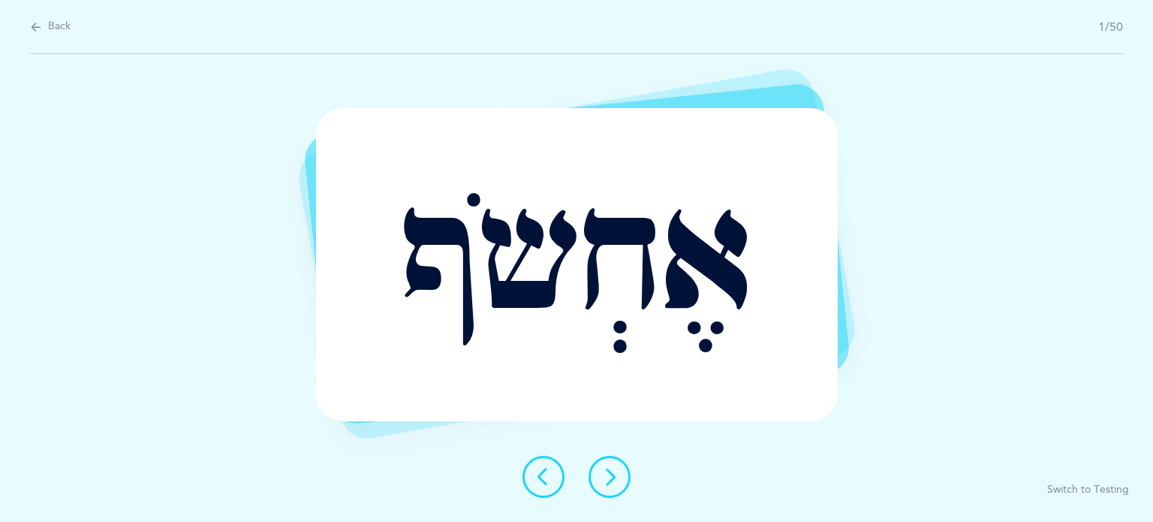
click at [616, 478] on icon at bounding box center [610, 477] width 18 height 18
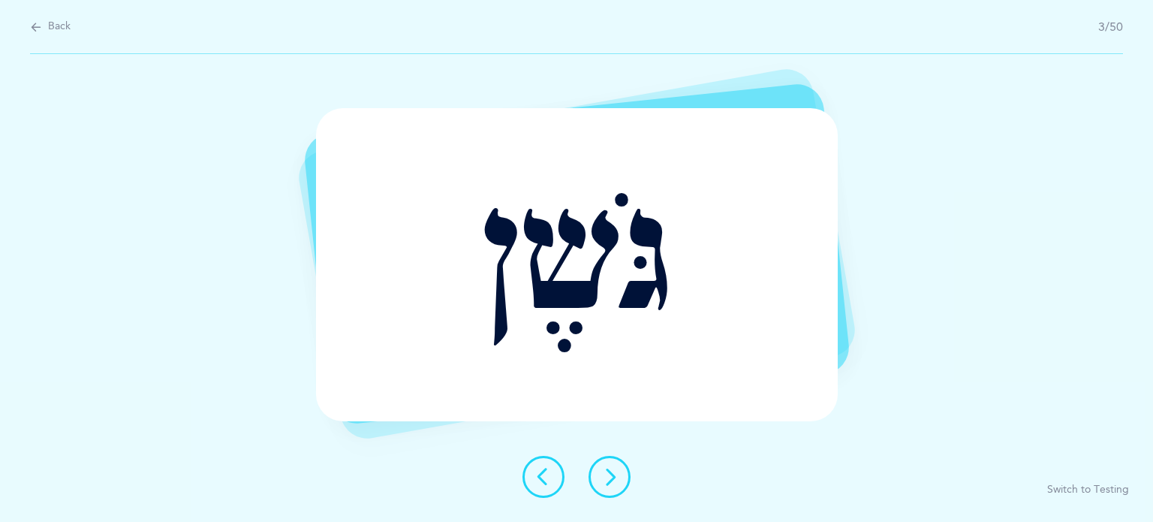
click at [616, 478] on icon at bounding box center [610, 477] width 18 height 18
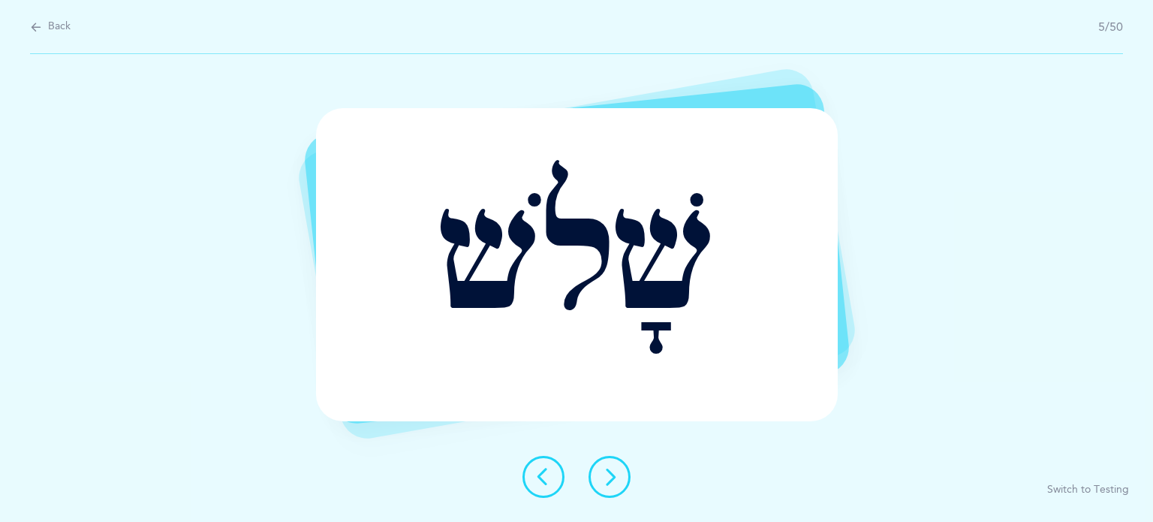
click at [616, 478] on icon at bounding box center [610, 477] width 18 height 18
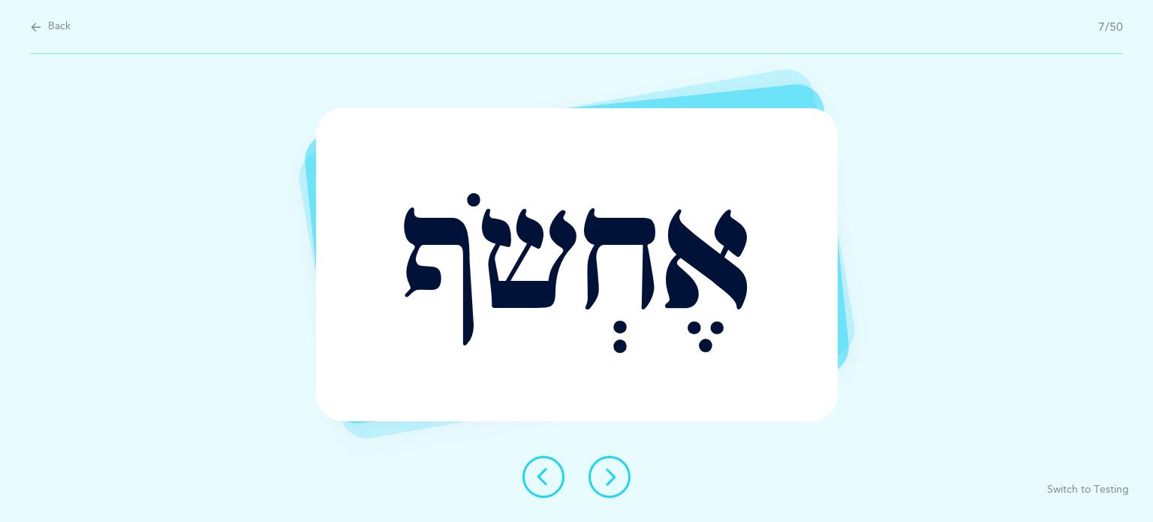
click at [616, 478] on icon at bounding box center [610, 477] width 18 height 18
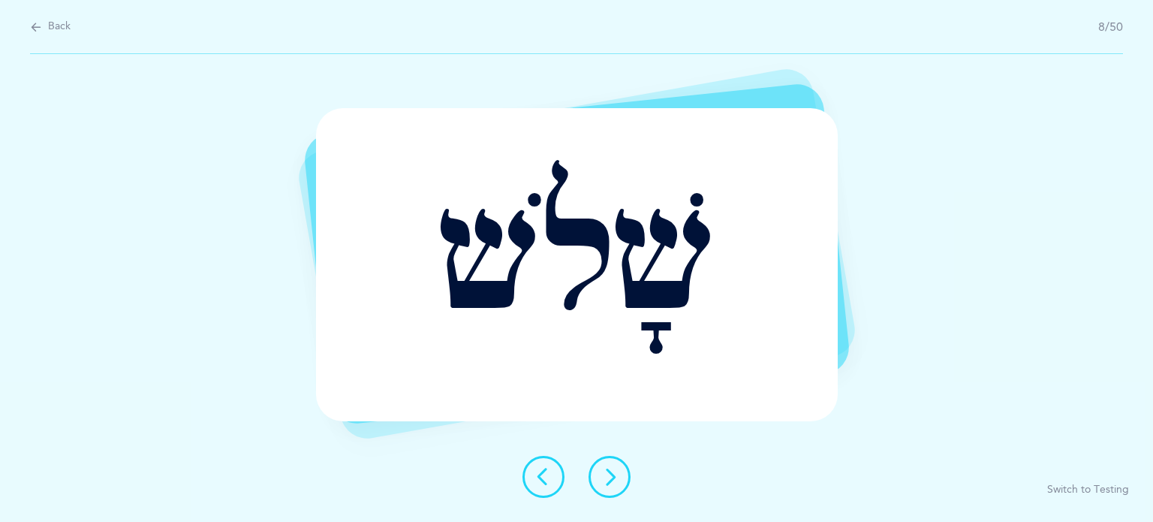
click at [541, 483] on icon at bounding box center [544, 477] width 18 height 18
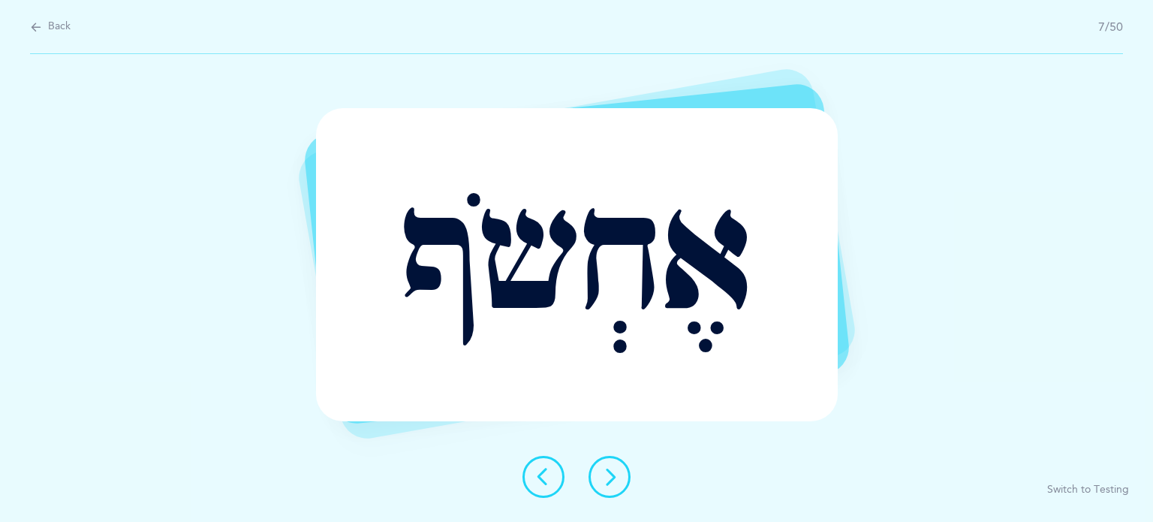
click at [541, 483] on icon at bounding box center [544, 477] width 18 height 18
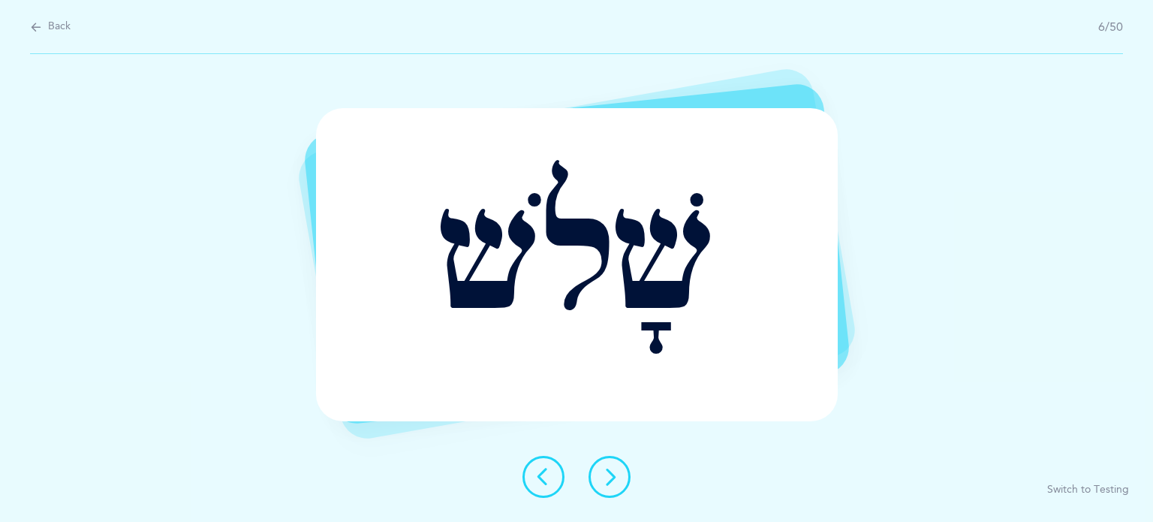
click at [541, 483] on icon at bounding box center [544, 477] width 18 height 18
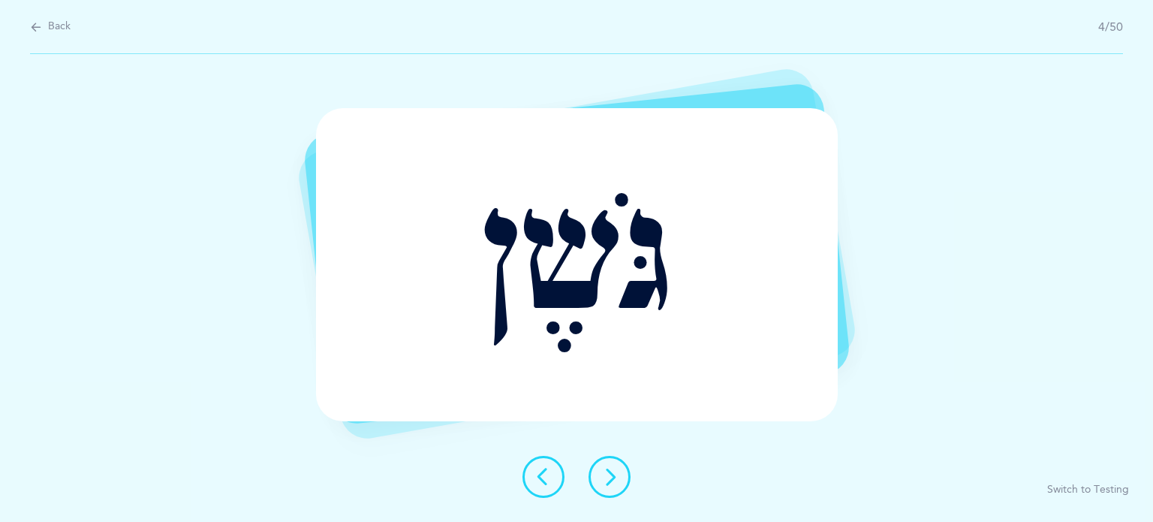
click at [541, 483] on icon at bounding box center [544, 477] width 18 height 18
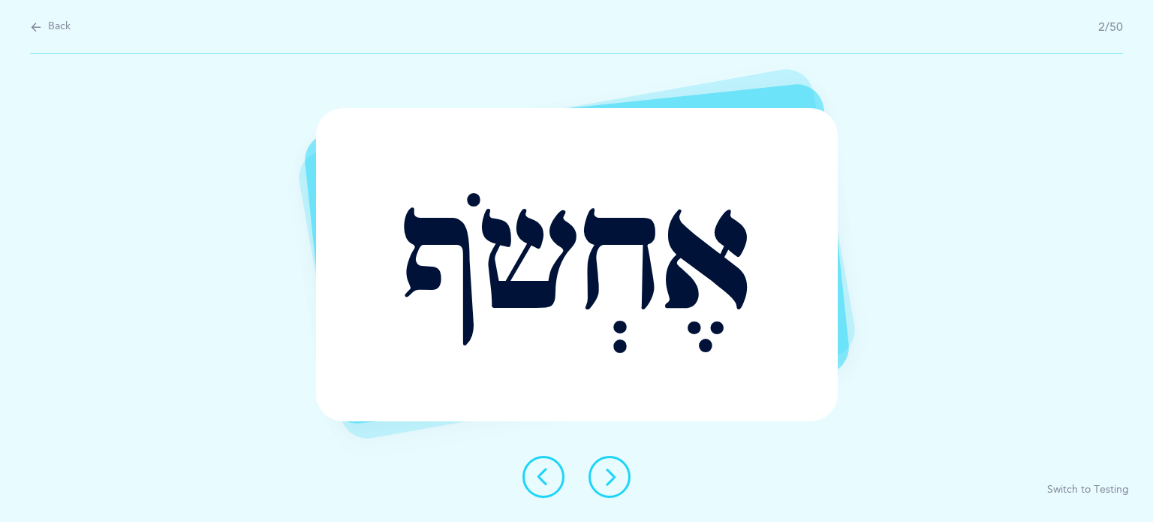
click at [541, 483] on icon at bounding box center [544, 477] width 18 height 18
click at [605, 474] on icon at bounding box center [610, 477] width 18 height 18
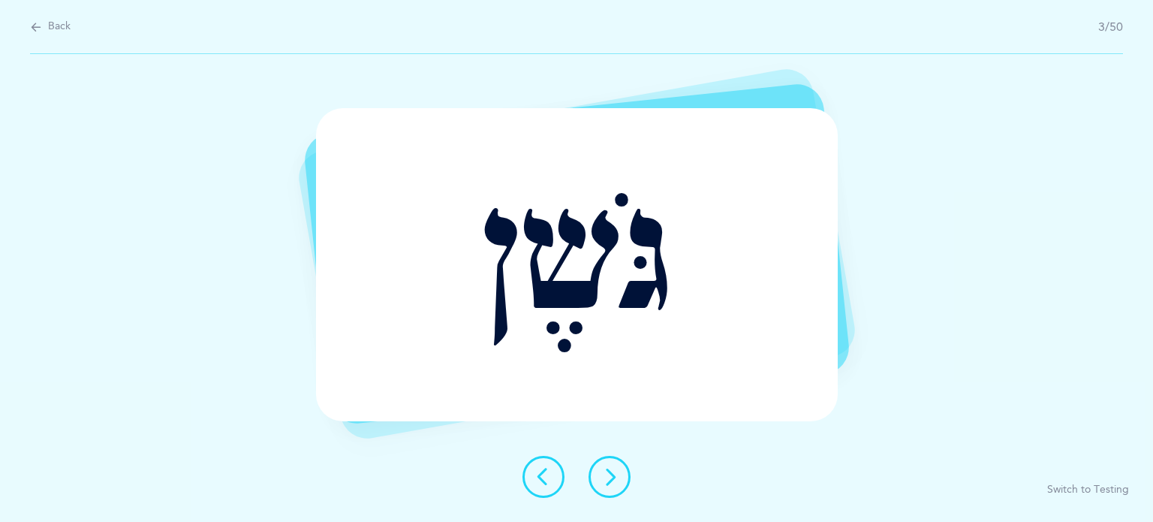
click at [605, 474] on icon at bounding box center [610, 477] width 18 height 18
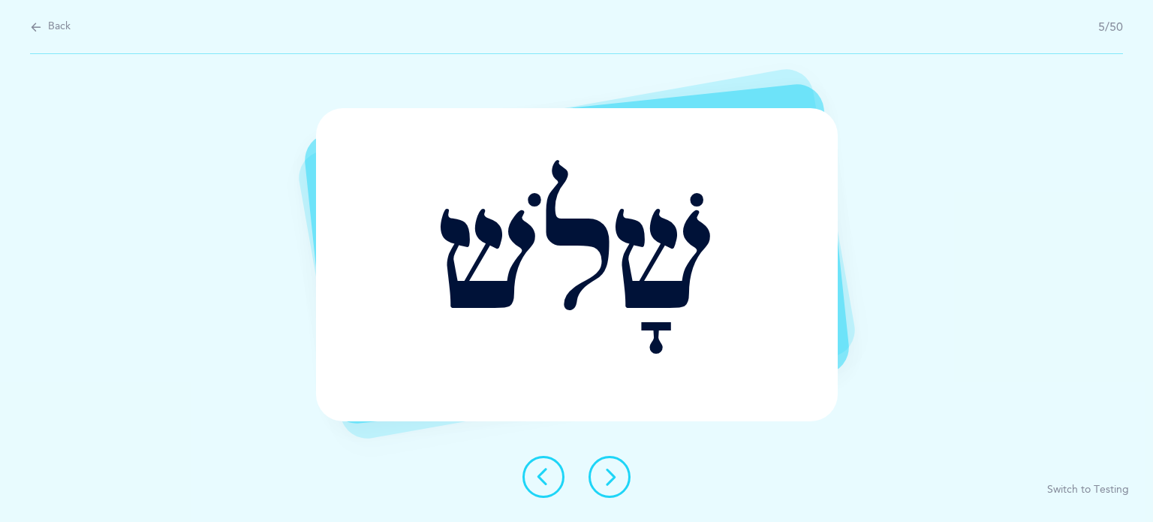
click at [605, 474] on icon at bounding box center [610, 477] width 18 height 18
click at [44, 20] on button "Back" at bounding box center [50, 27] width 41 height 17
select select "2"
select select "Shin Sin Skills"
select select "single"
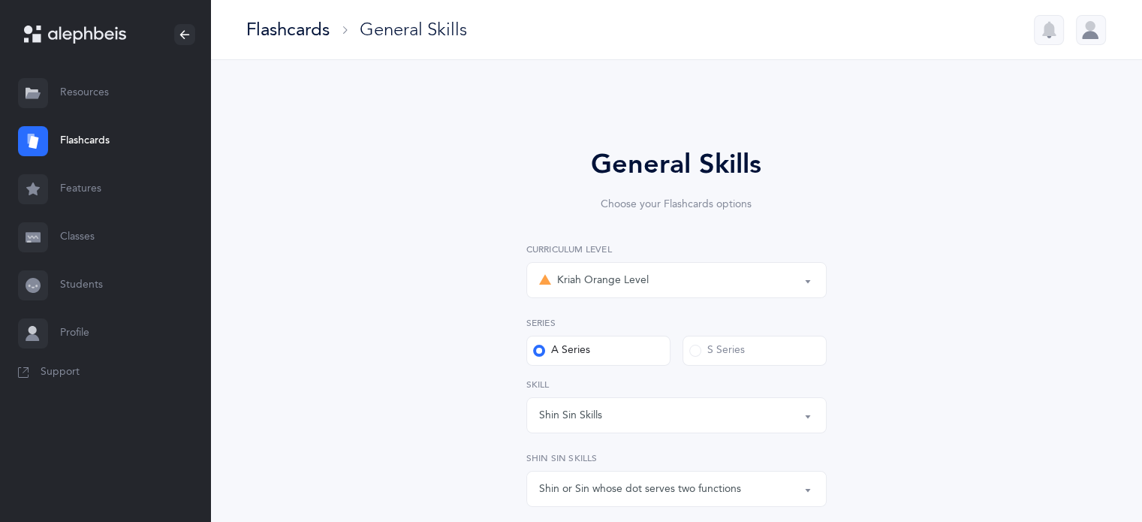
click at [811, 280] on button "Kriah Orange Level" at bounding box center [676, 280] width 300 height 36
click at [583, 354] on span "Kriah Orange Level" at bounding box center [614, 355] width 92 height 14
select select "2"
click at [698, 347] on span at bounding box center [695, 351] width 12 height 12
click at [0, 0] on input "S Series" at bounding box center [0, 0] width 0 height 0
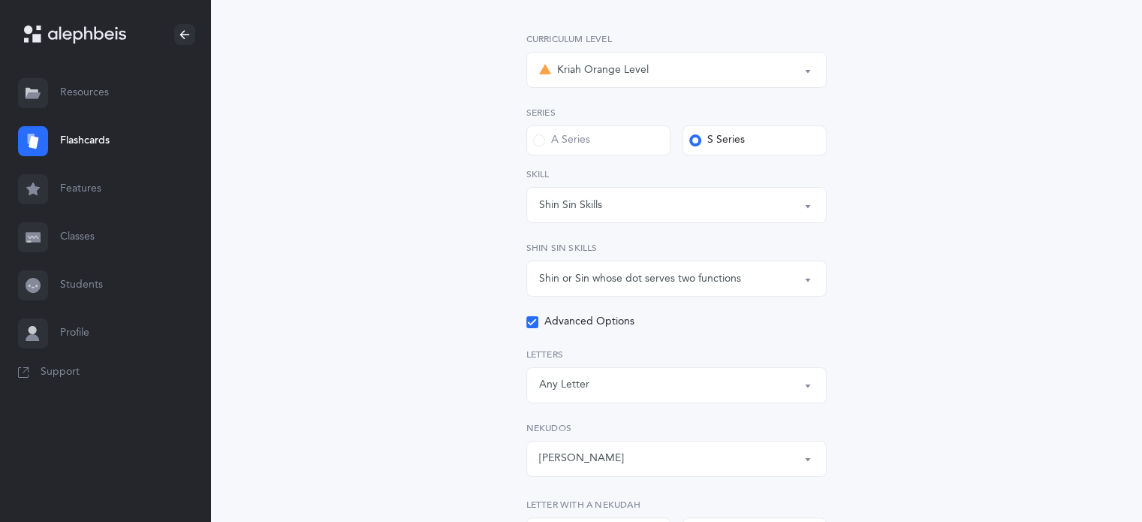
scroll to position [300, 0]
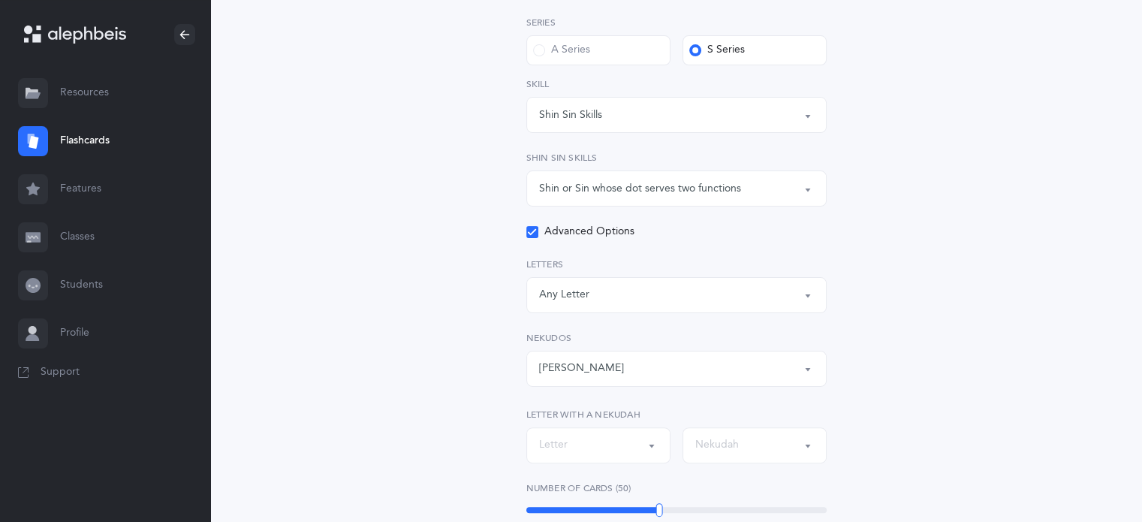
click at [809, 191] on button "Shin or Sin whose dot serves two functions" at bounding box center [676, 188] width 300 height 36
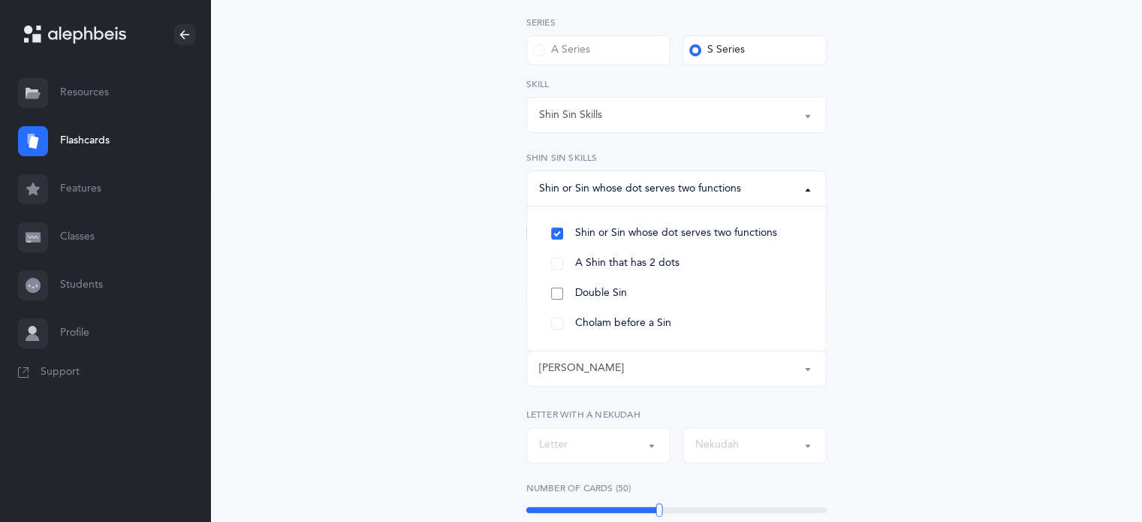
click at [553, 294] on link "Double Sin" at bounding box center [676, 294] width 275 height 30
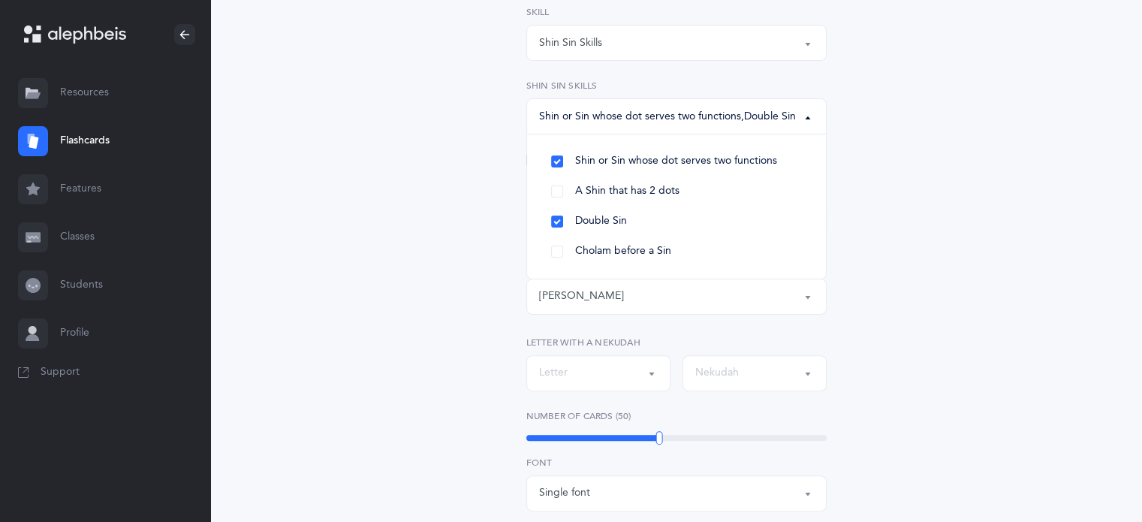
scroll to position [450, 0]
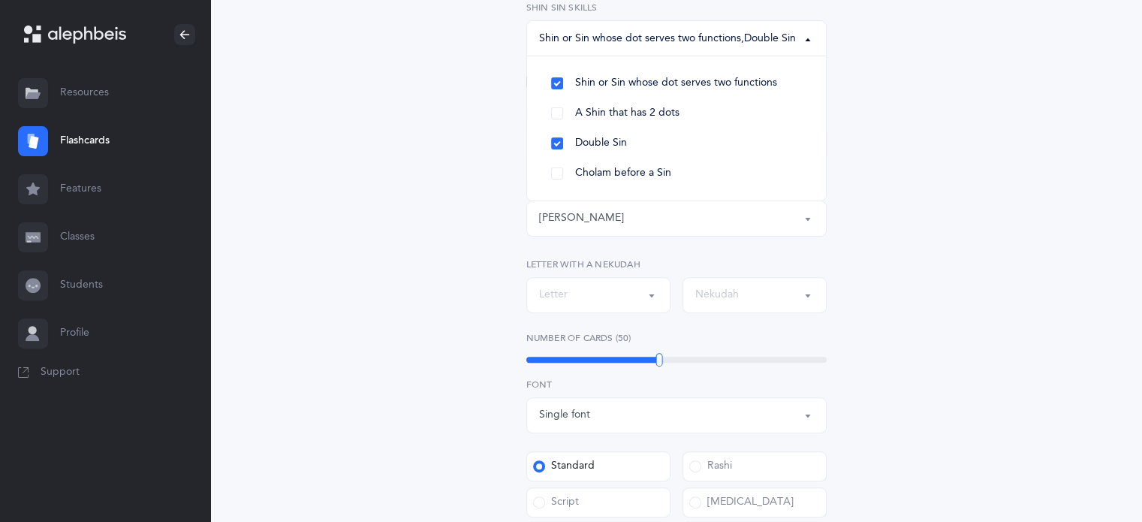
click at [646, 288] on div "Letter" at bounding box center [598, 295] width 119 height 26
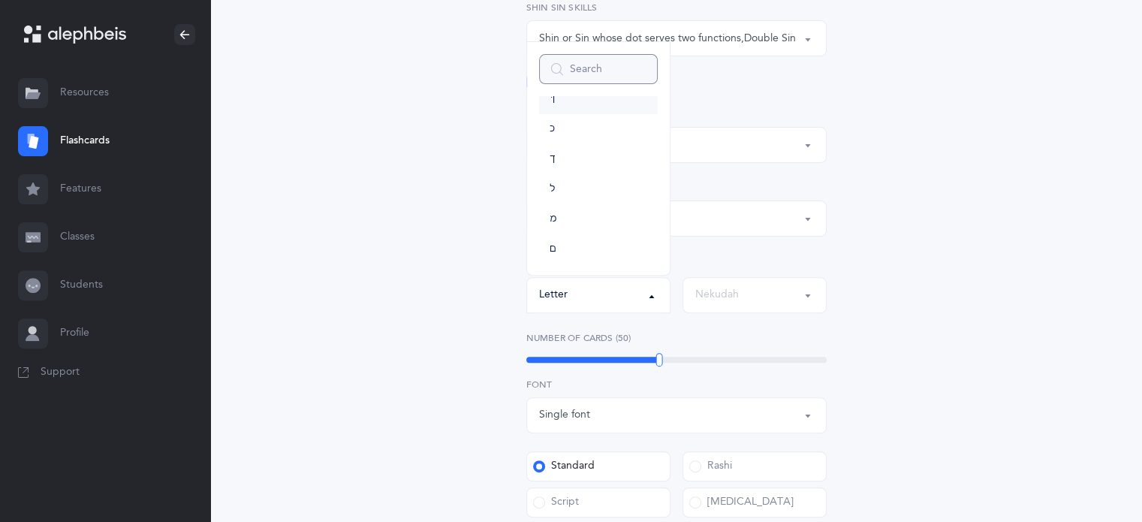
scroll to position [0, 0]
drag, startPoint x: 875, startPoint y: 312, endPoint x: 869, endPoint y: 306, distance: 9.0
click at [875, 311] on div "General Skills Choose your Flashcards options Kriah Red Level Kriah Orange Leve…" at bounding box center [676, 252] width 685 height 1201
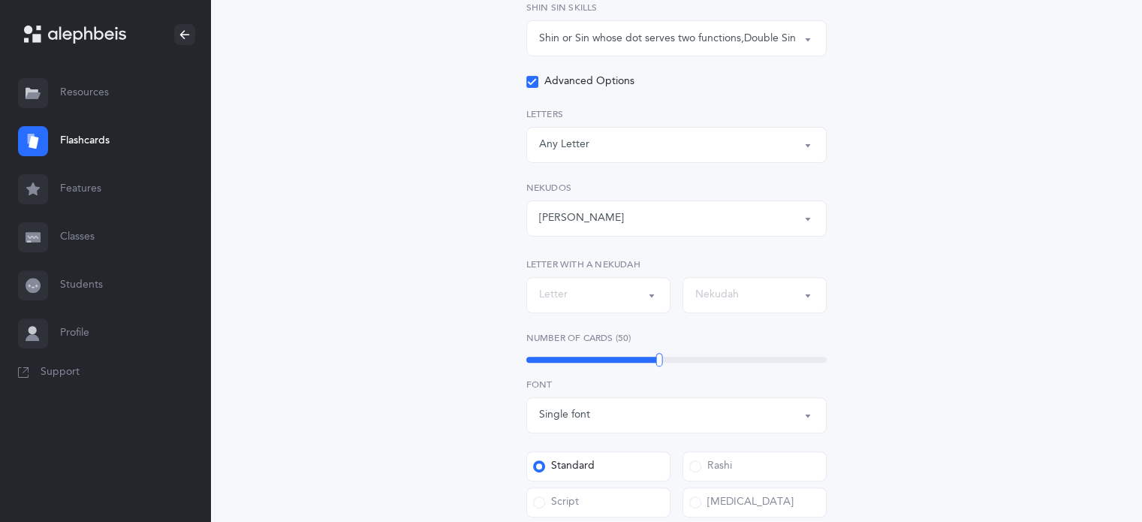
click at [812, 294] on button "Nekudah" at bounding box center [754, 295] width 144 height 36
click at [972, 324] on div "General Skills Choose your Flashcards options Kriah Red Level Kriah Orange Leve…" at bounding box center [676, 252] width 685 height 1201
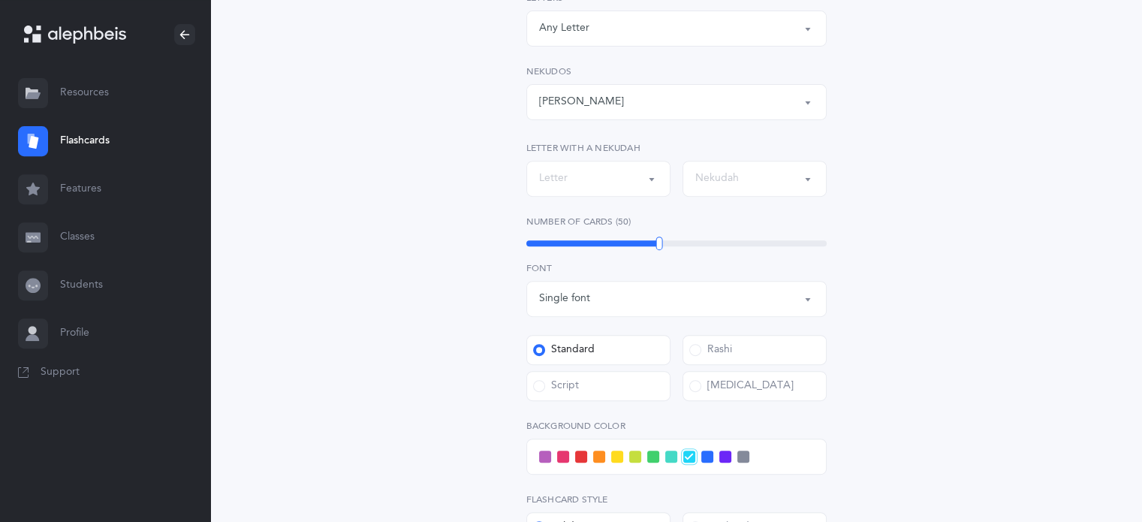
scroll to position [601, 0]
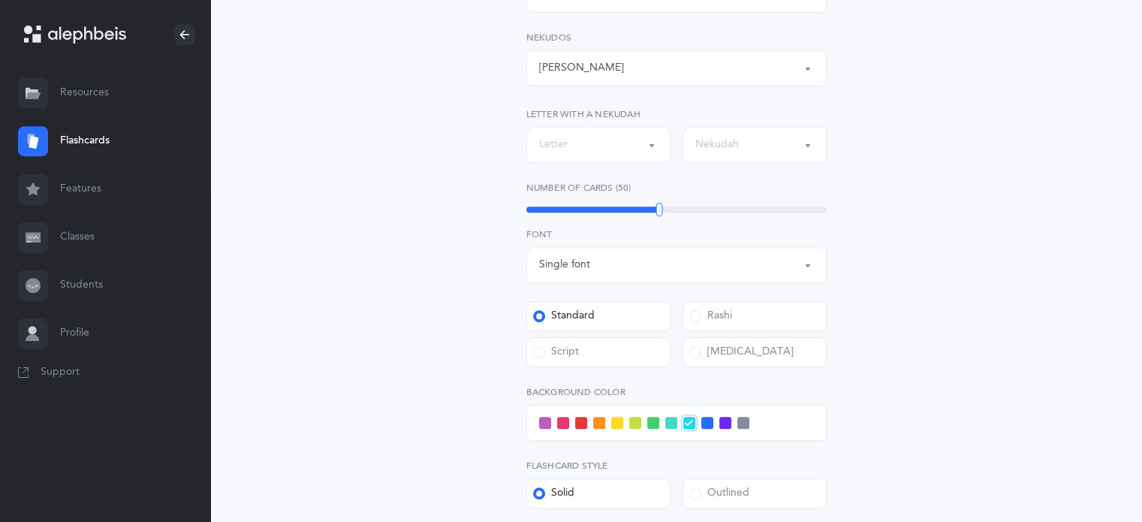
click at [809, 267] on button "Single font" at bounding box center [676, 265] width 300 height 36
click at [589, 342] on span "Multiple fonts" at bounding box center [582, 340] width 65 height 14
select select "multiple"
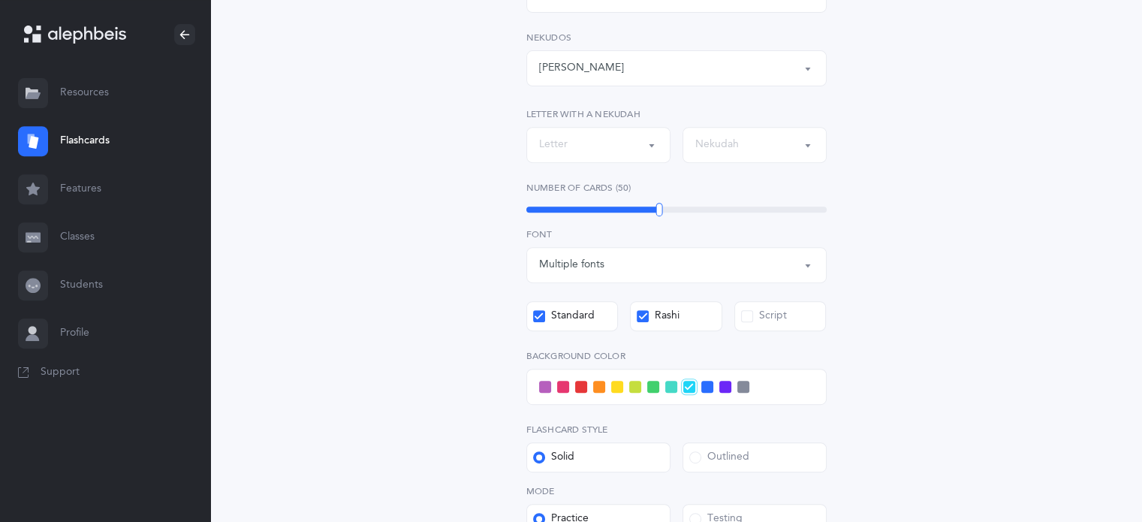
click at [639, 317] on icon at bounding box center [642, 316] width 8 height 8
click at [0, 0] on input "Rashi" at bounding box center [0, 0] width 0 height 0
click at [748, 316] on span at bounding box center [747, 316] width 12 height 12
click at [0, 0] on input "Script" at bounding box center [0, 0] width 0 height 0
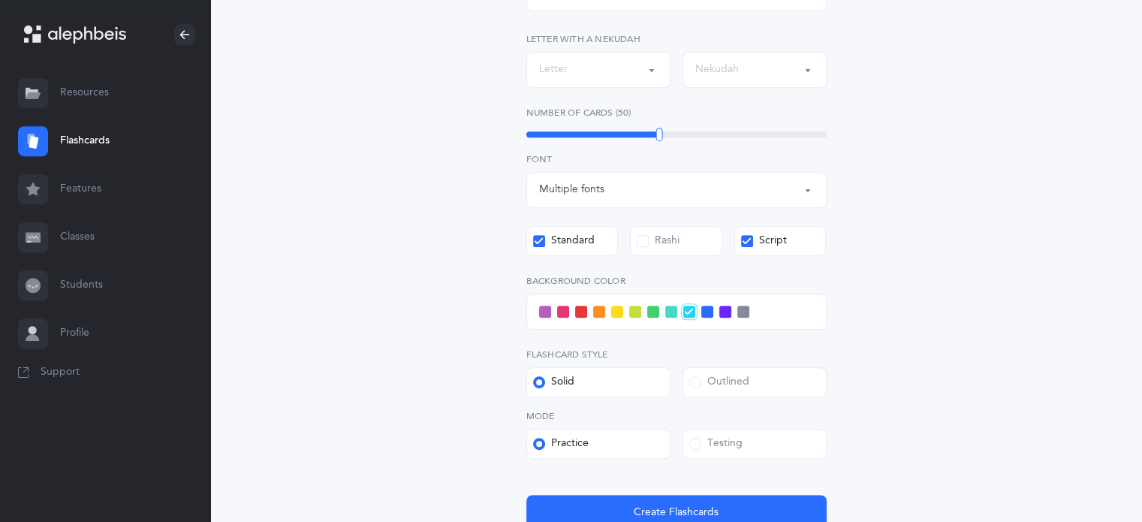
scroll to position [805, 0]
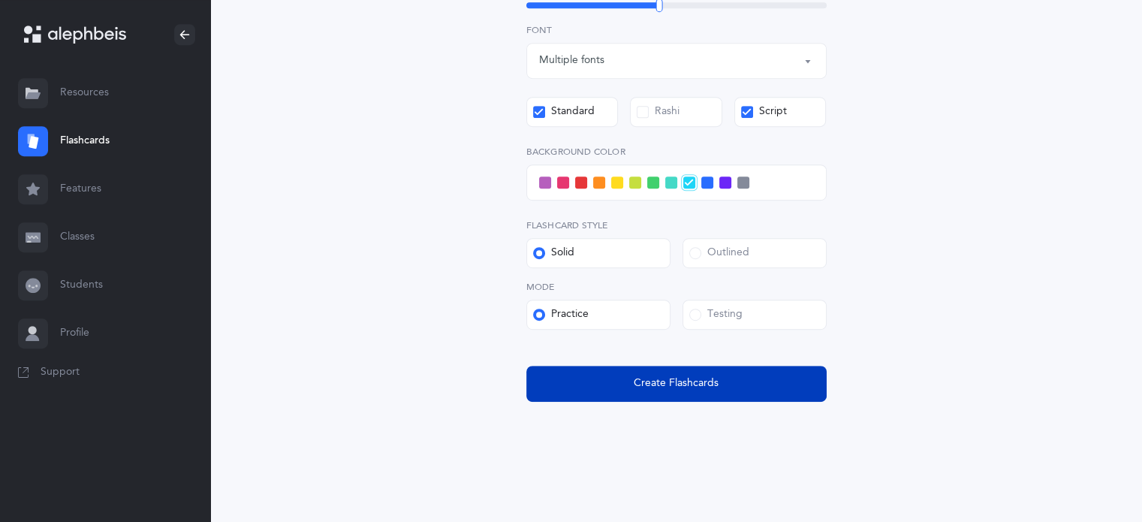
click at [658, 380] on span "Create Flashcards" at bounding box center [676, 383] width 85 height 16
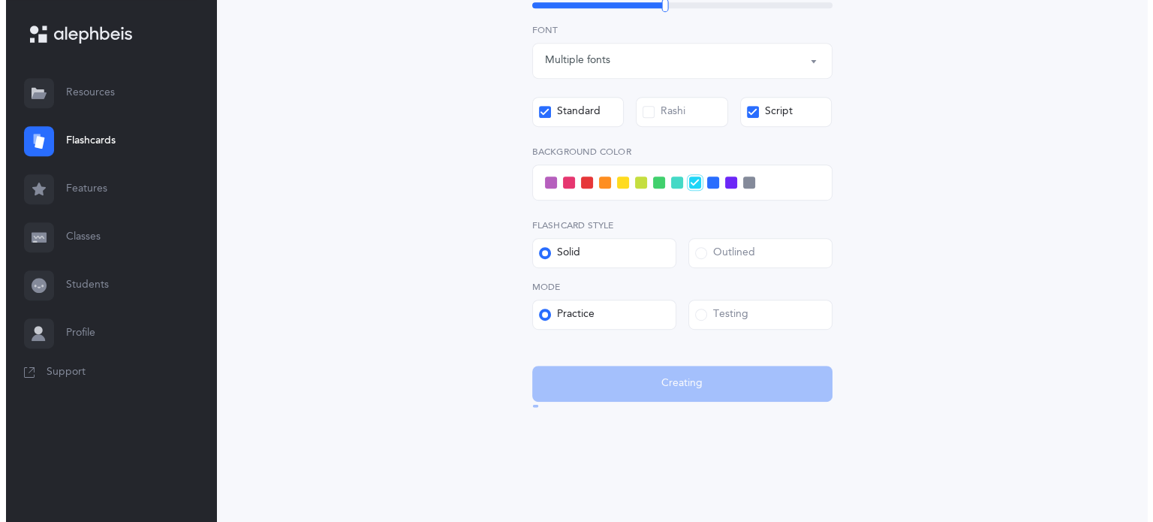
scroll to position [0, 0]
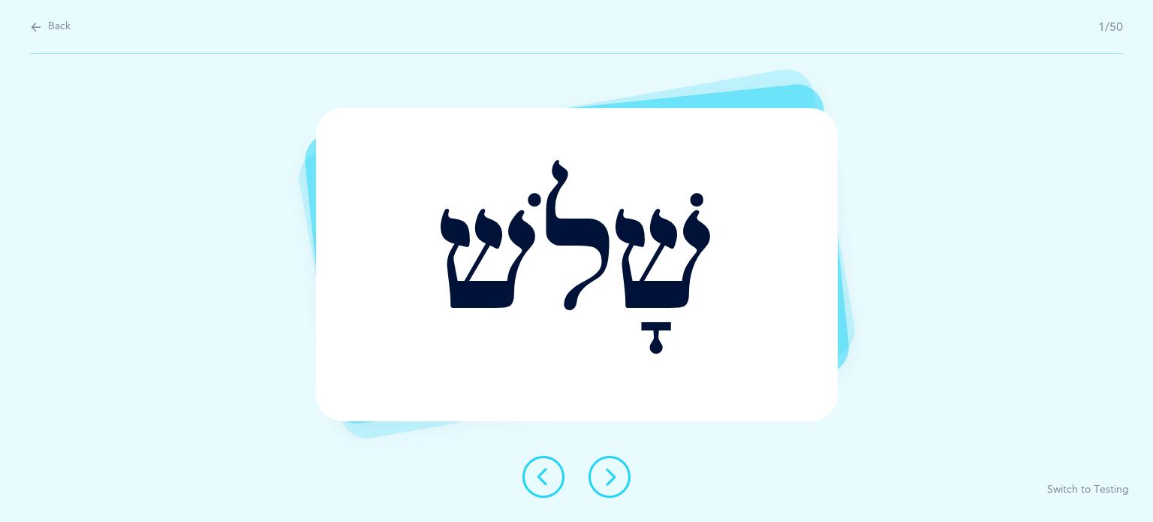
click at [615, 479] on icon at bounding box center [610, 477] width 18 height 18
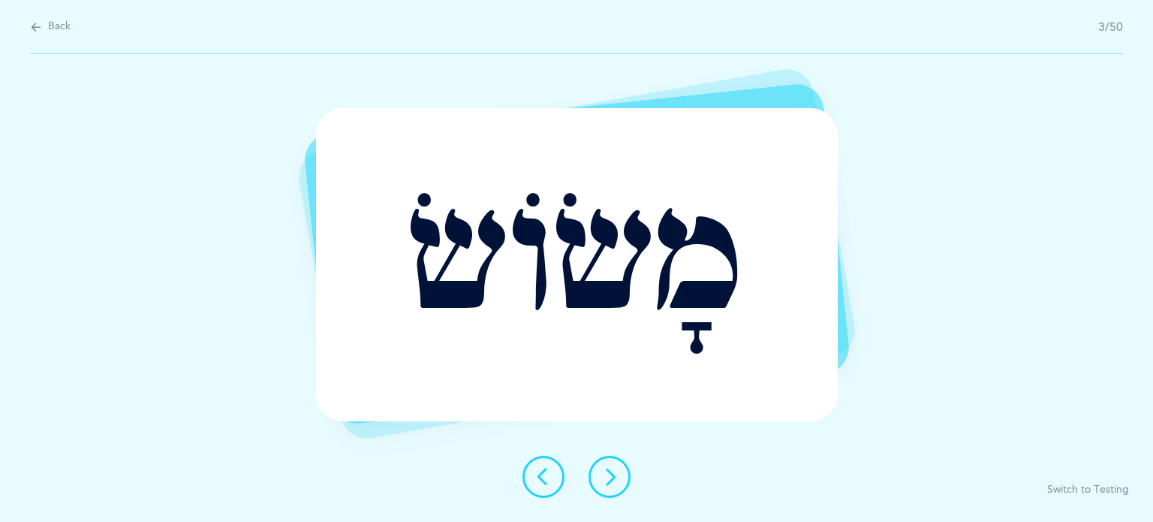
click at [604, 474] on icon at bounding box center [610, 477] width 18 height 18
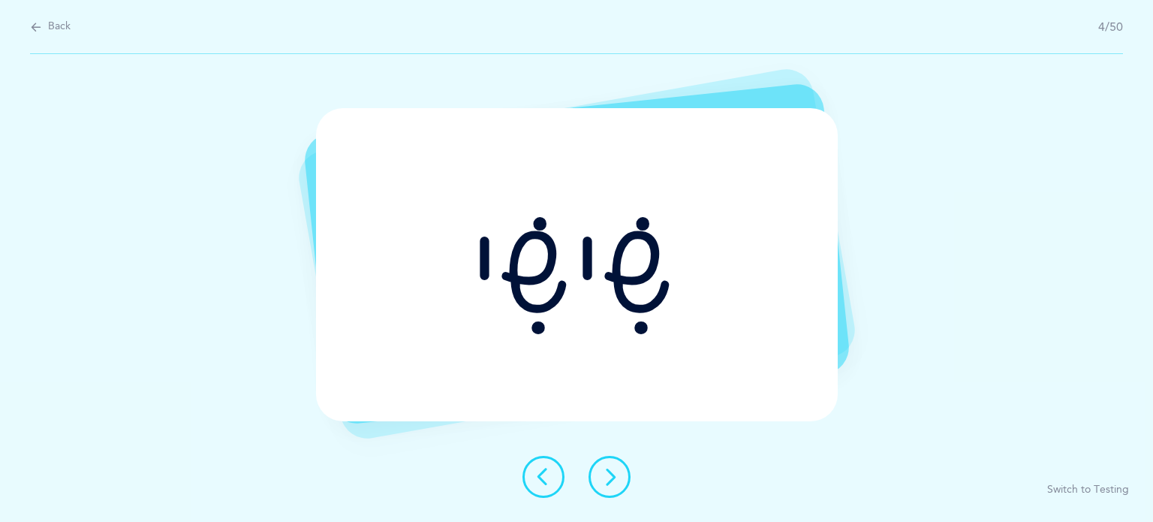
click at [606, 481] on icon at bounding box center [610, 477] width 18 height 18
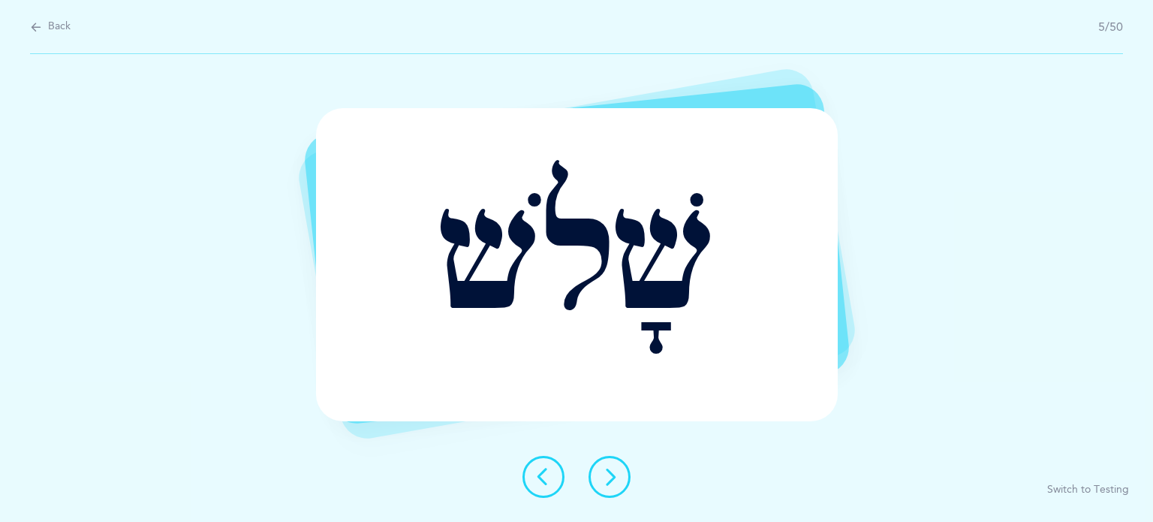
click at [606, 481] on icon at bounding box center [610, 477] width 18 height 18
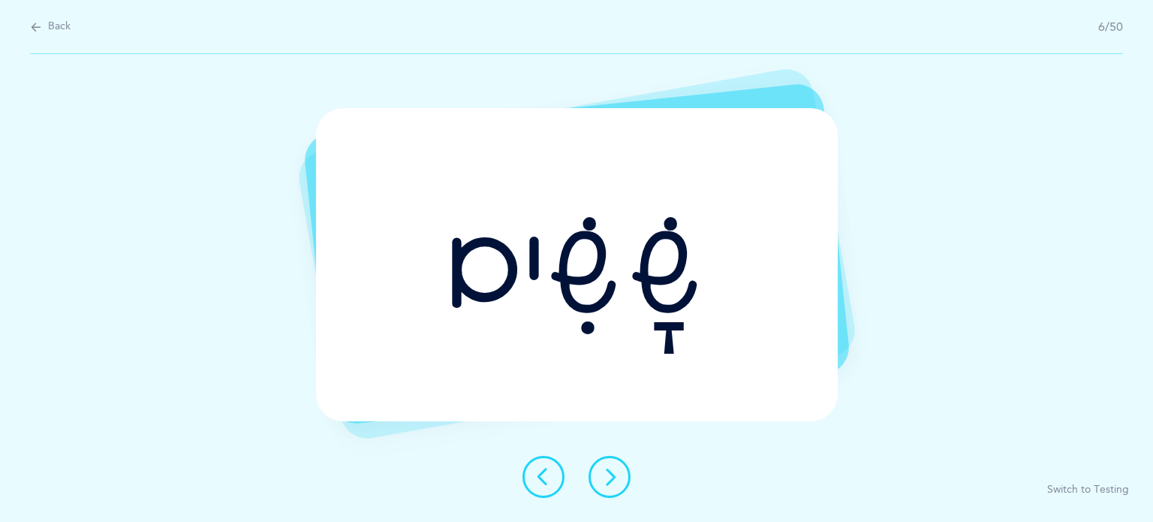
click at [606, 481] on icon at bounding box center [610, 477] width 18 height 18
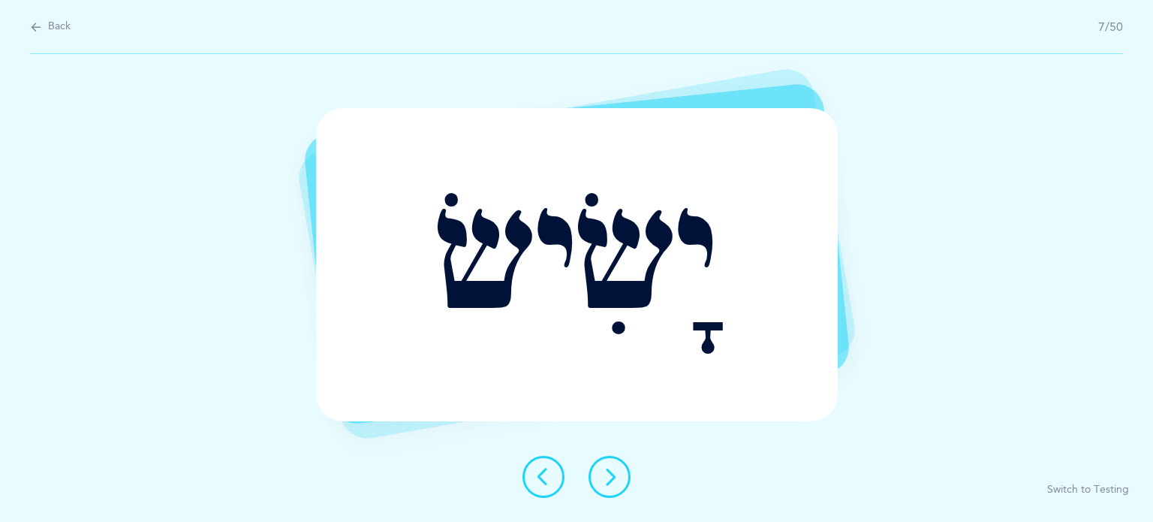
click at [606, 481] on icon at bounding box center [610, 477] width 18 height 18
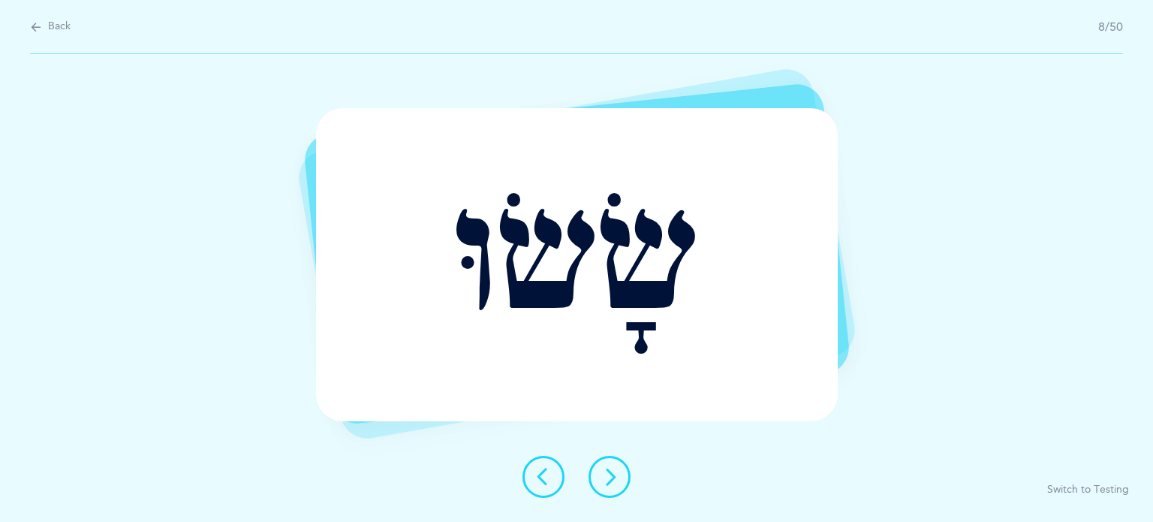
click at [606, 481] on icon at bounding box center [610, 477] width 18 height 18
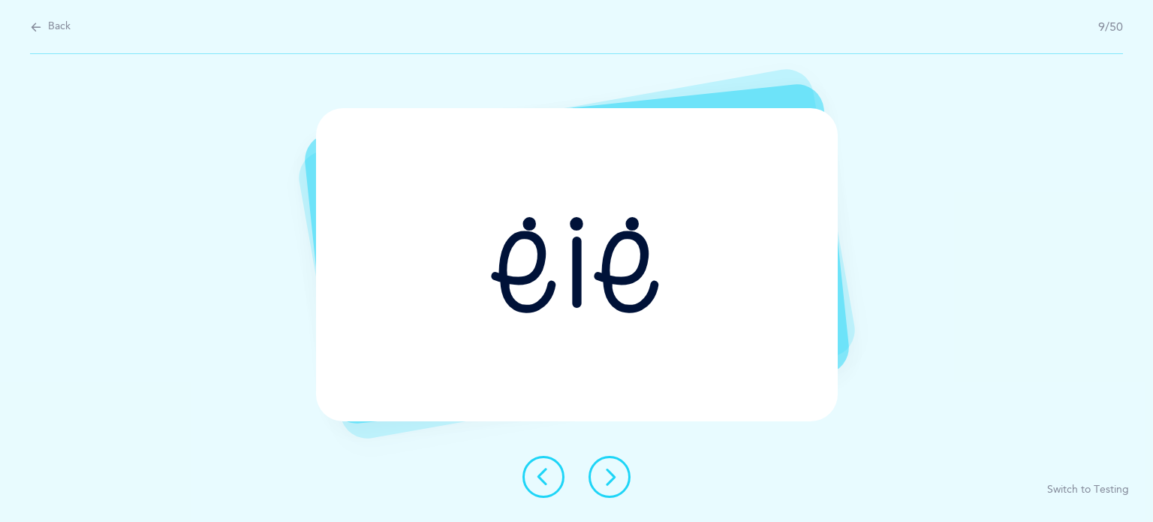
click at [606, 481] on icon at bounding box center [610, 477] width 18 height 18
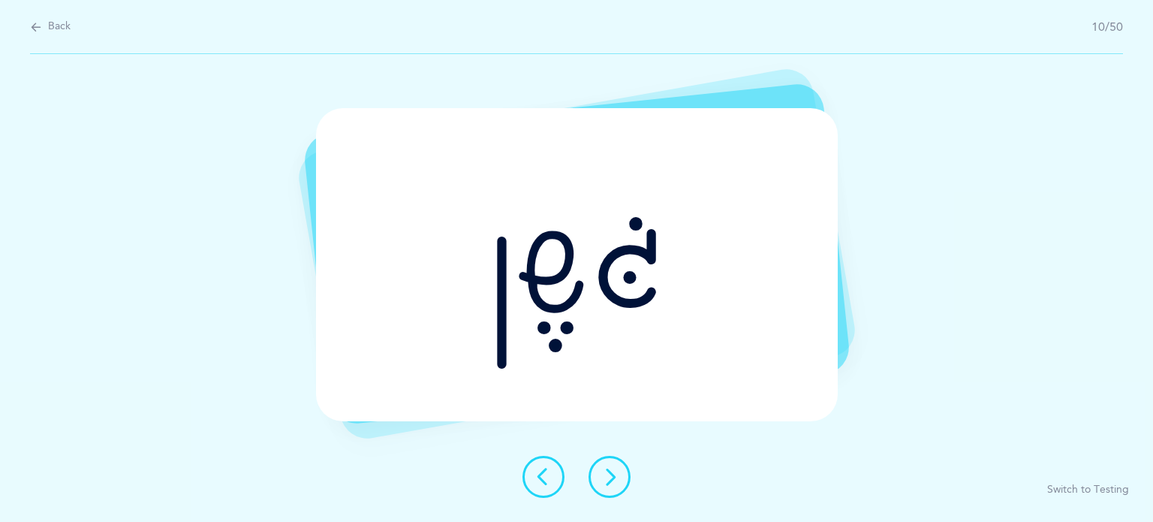
click at [606, 481] on icon at bounding box center [610, 477] width 18 height 18
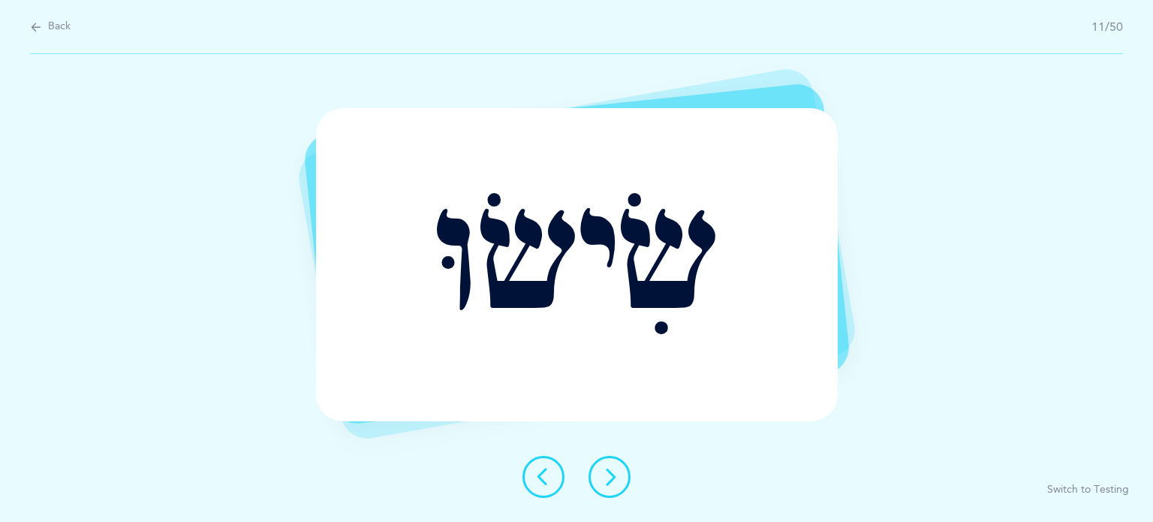
click at [606, 481] on icon at bounding box center [610, 477] width 18 height 18
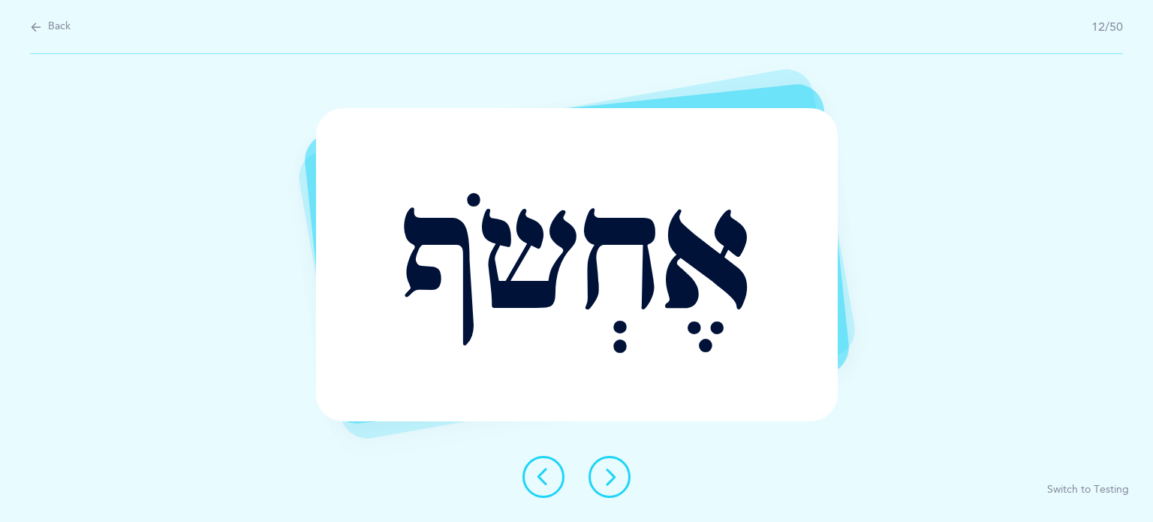
click at [606, 481] on icon at bounding box center [610, 477] width 18 height 18
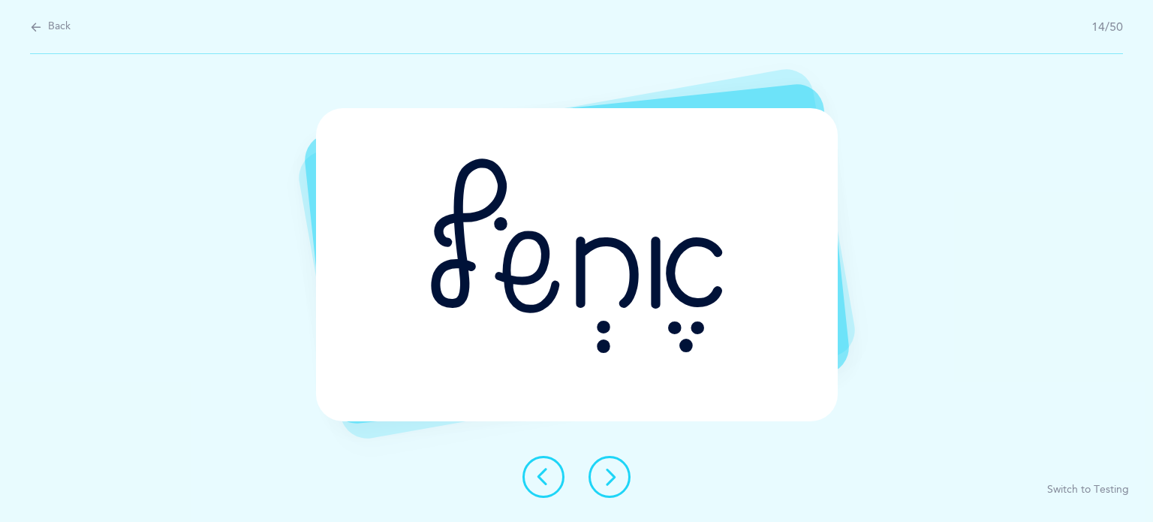
click at [606, 481] on icon at bounding box center [610, 477] width 18 height 18
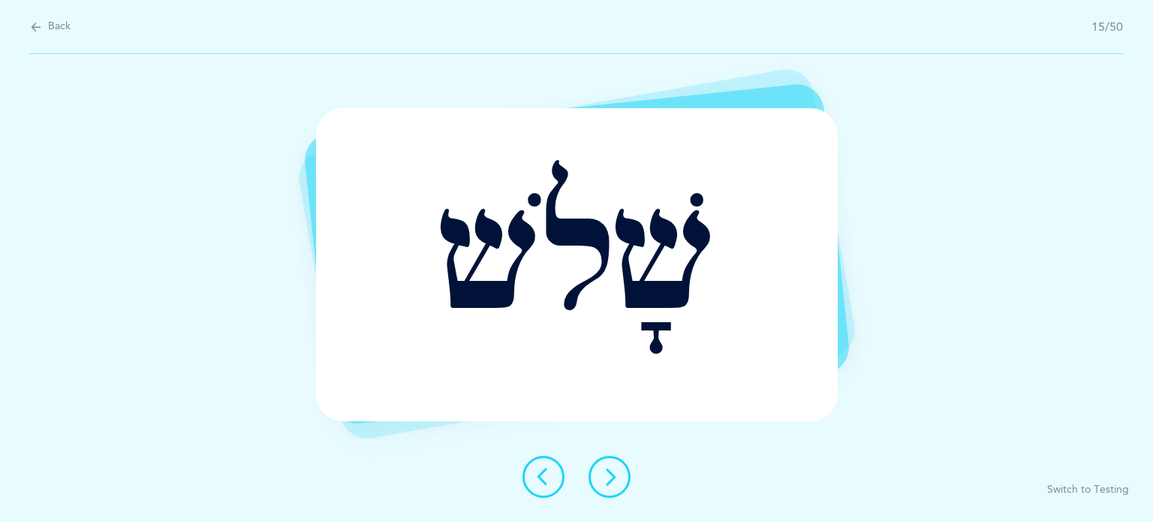
click at [606, 481] on icon at bounding box center [610, 477] width 18 height 18
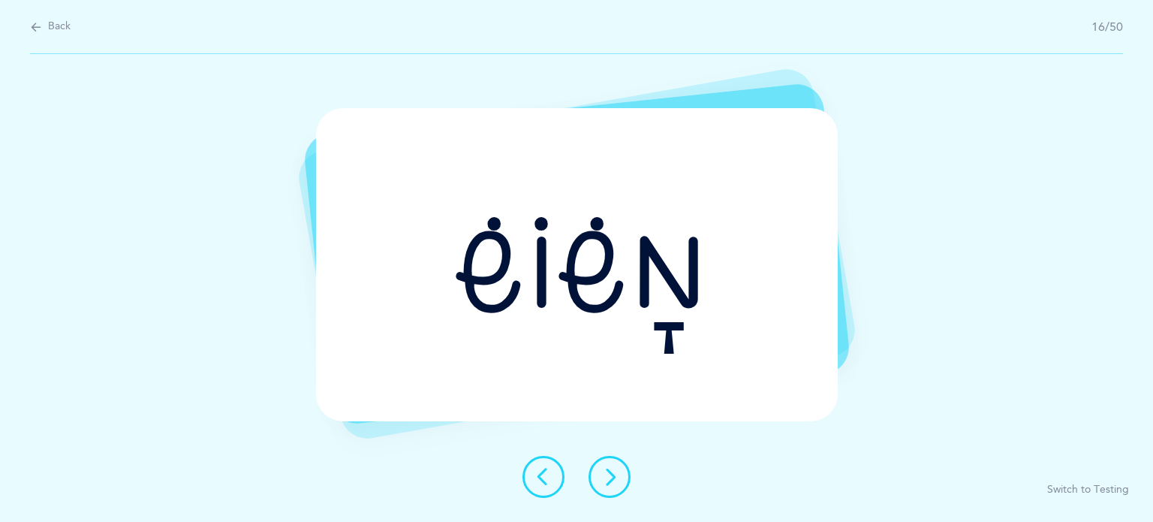
click at [606, 481] on icon at bounding box center [610, 477] width 18 height 18
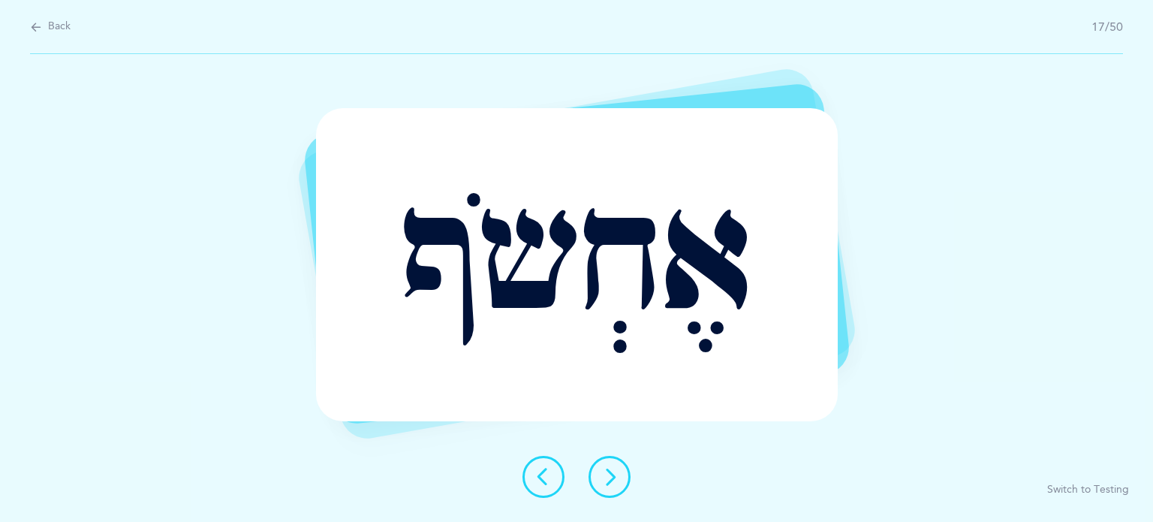
click at [606, 481] on icon at bounding box center [610, 477] width 18 height 18
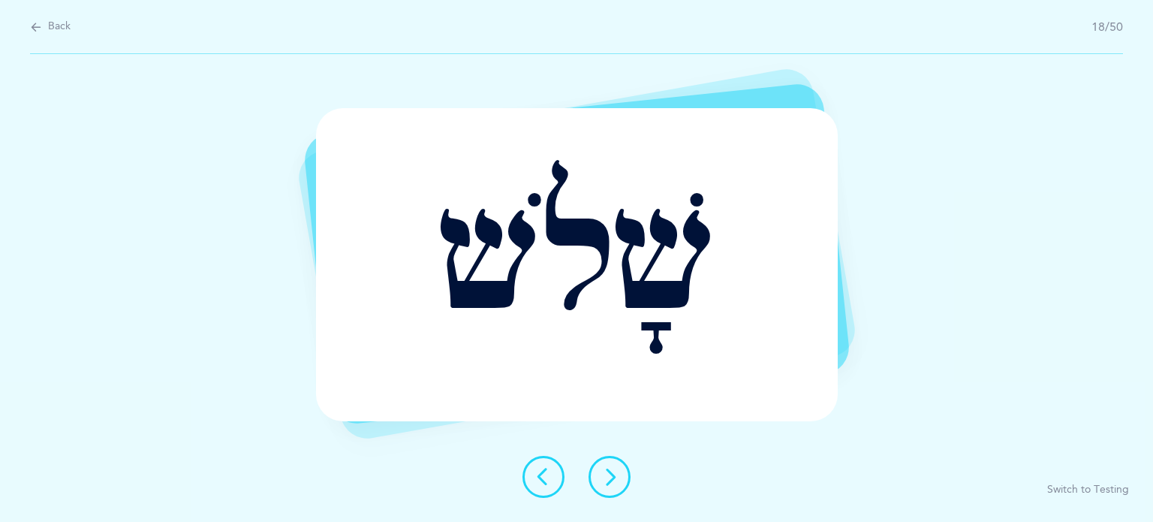
click at [606, 481] on icon at bounding box center [610, 477] width 18 height 18
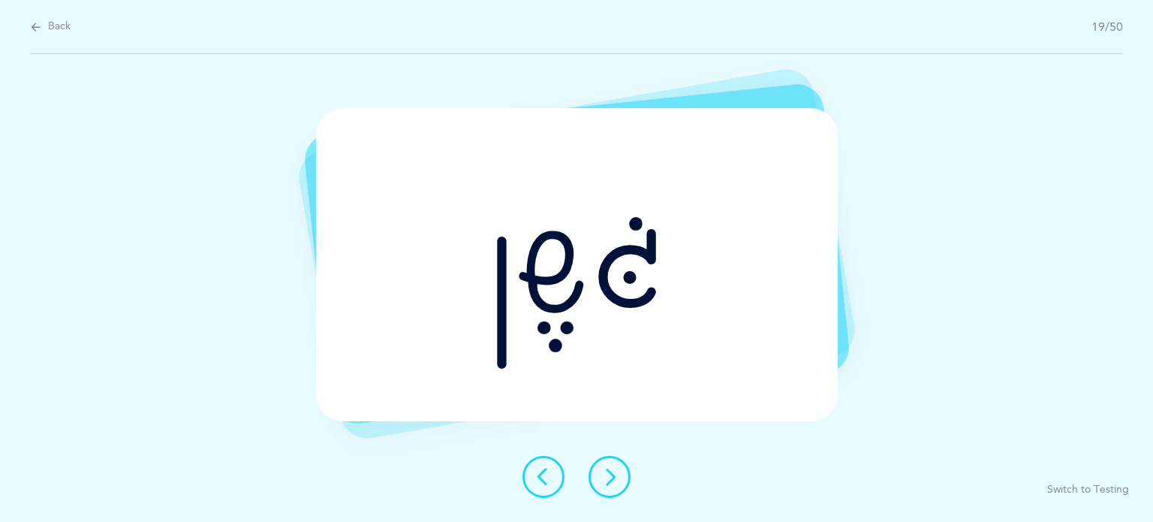
click at [606, 481] on icon at bounding box center [610, 477] width 18 height 18
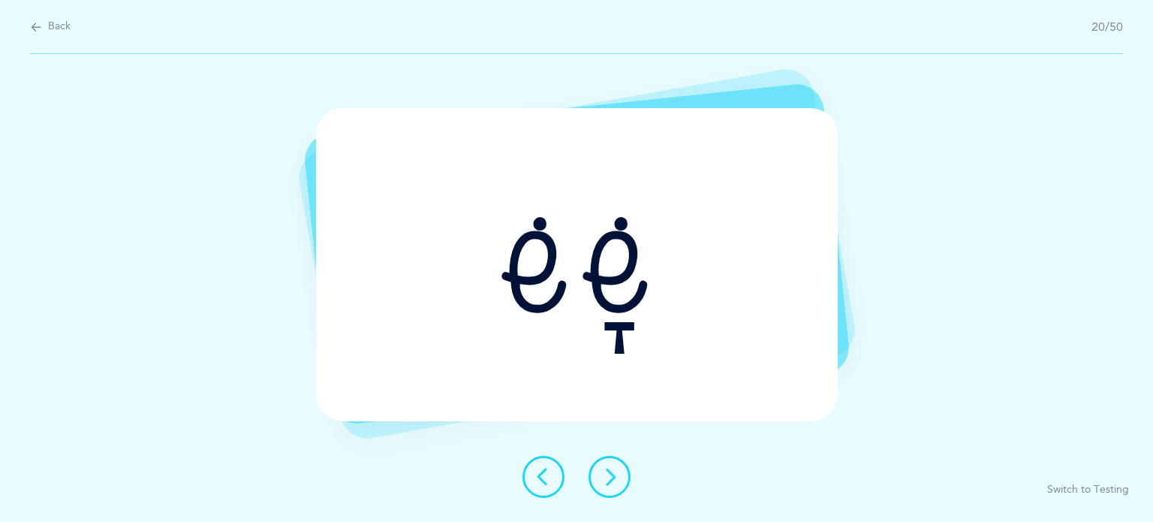
click at [606, 481] on icon at bounding box center [610, 477] width 18 height 18
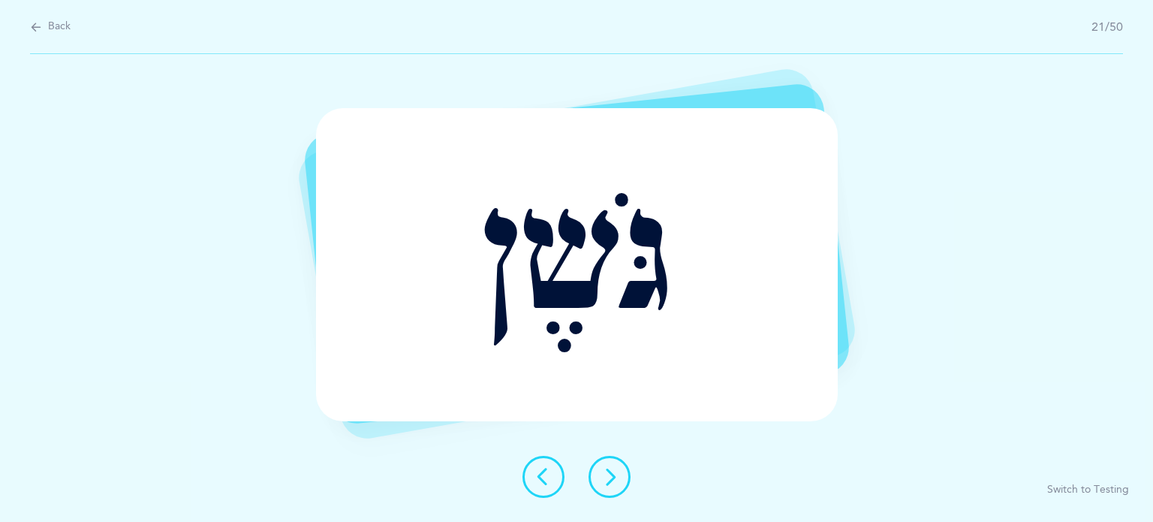
click at [606, 481] on icon at bounding box center [610, 477] width 18 height 18
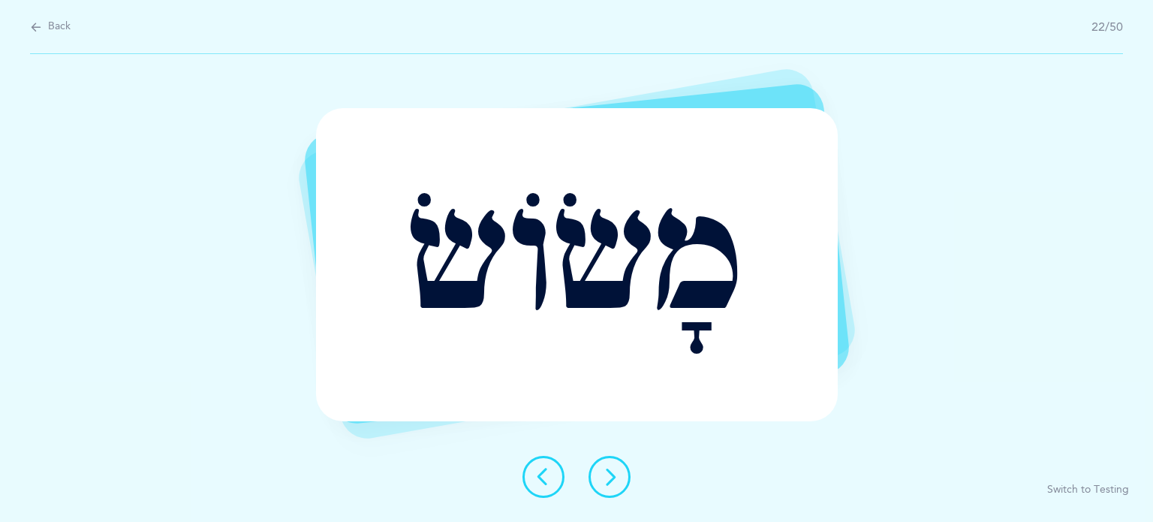
click at [606, 481] on icon at bounding box center [610, 477] width 18 height 18
